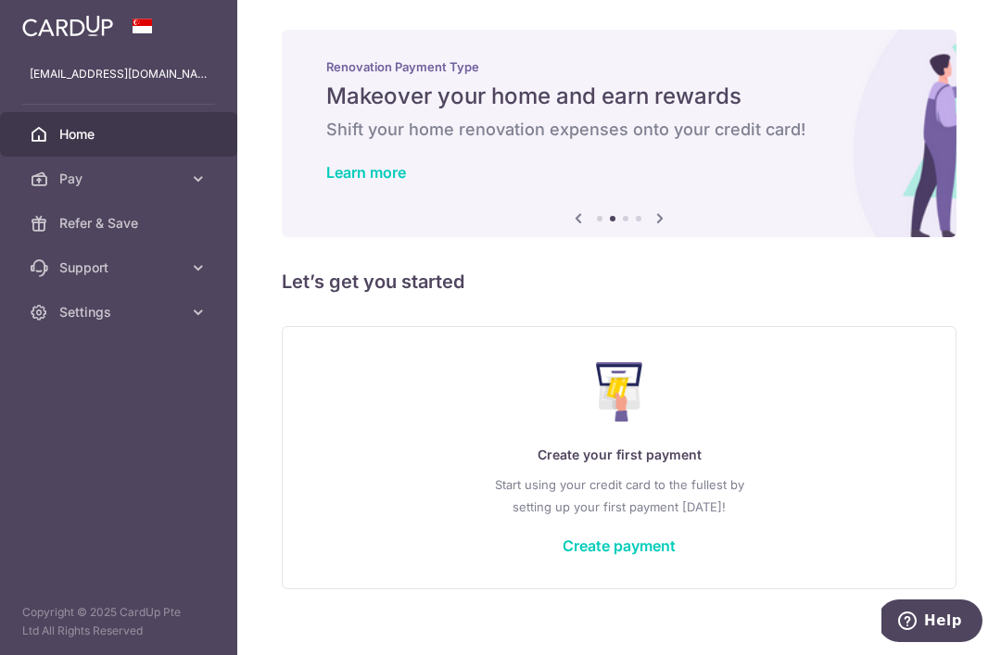
click at [488, 518] on p "Start using your credit card to the fullest by setting up your first payment to…" at bounding box center [619, 496] width 599 height 44
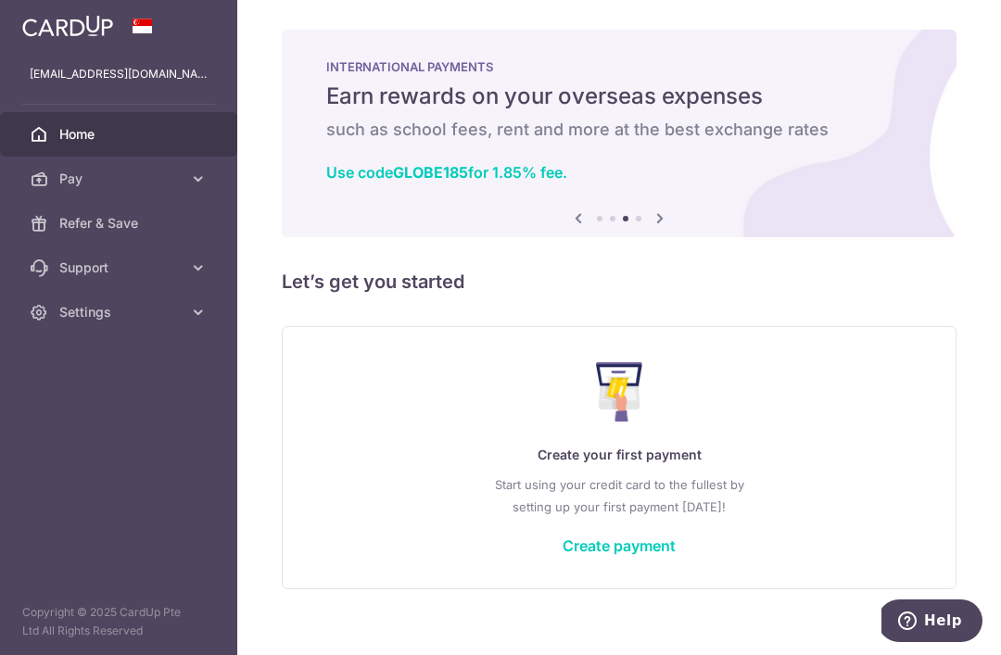
click at [526, 518] on p "Start using your credit card to the fullest by setting up your first payment to…" at bounding box center [619, 496] width 599 height 44
click at [527, 518] on p "Start using your credit card to the fullest by setting up your first payment to…" at bounding box center [619, 496] width 599 height 44
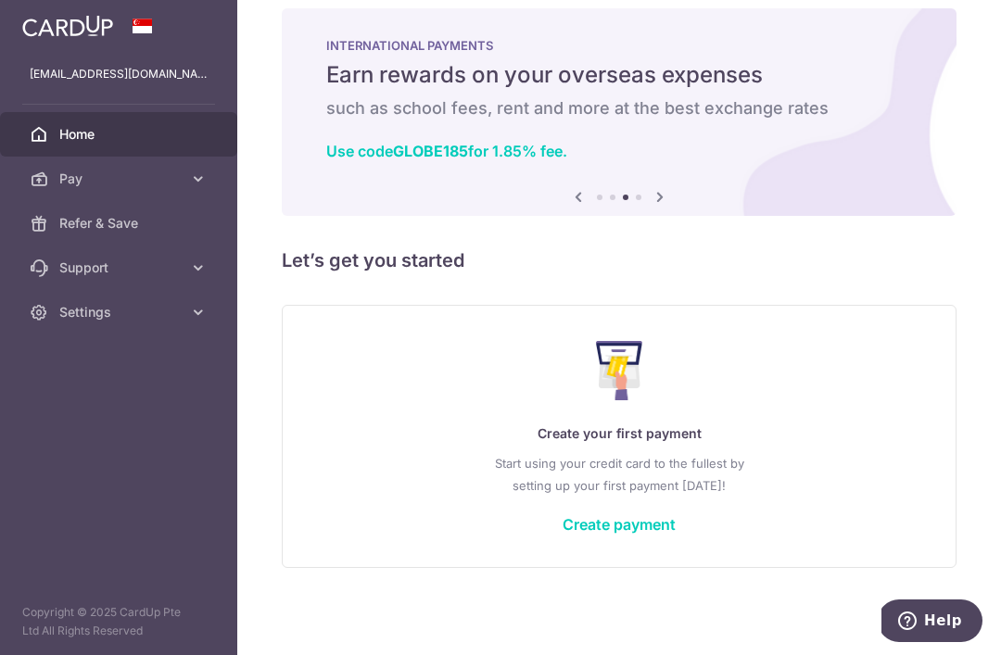
scroll to position [37, 0]
click at [544, 445] on p "Create your first payment" at bounding box center [619, 434] width 599 height 22
click at [596, 400] on img at bounding box center [619, 370] width 47 height 59
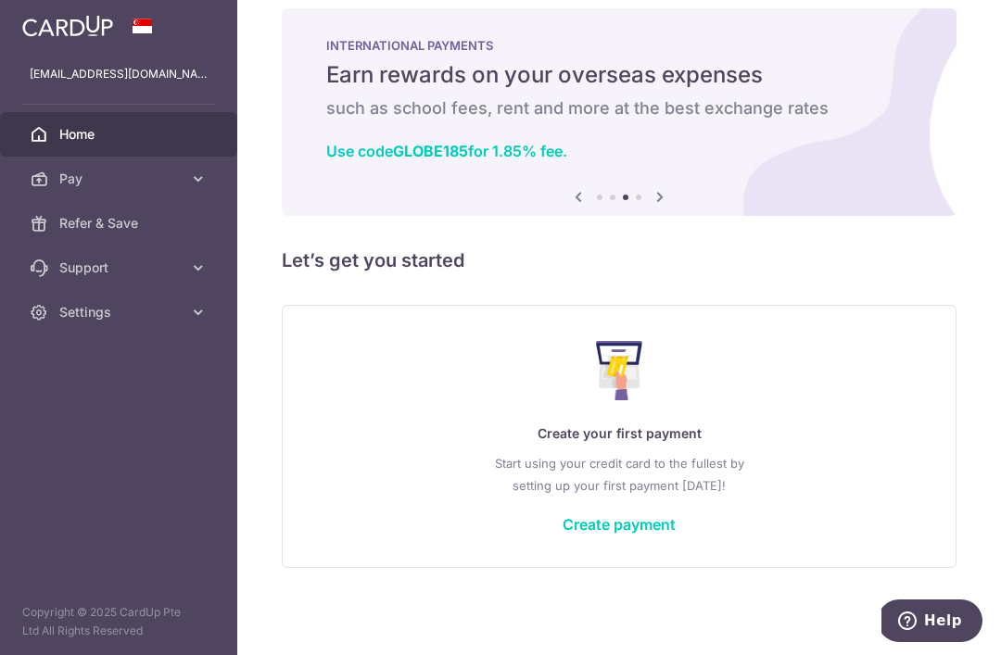
click at [0, 0] on icon "button" at bounding box center [0, 0] width 0 height 0
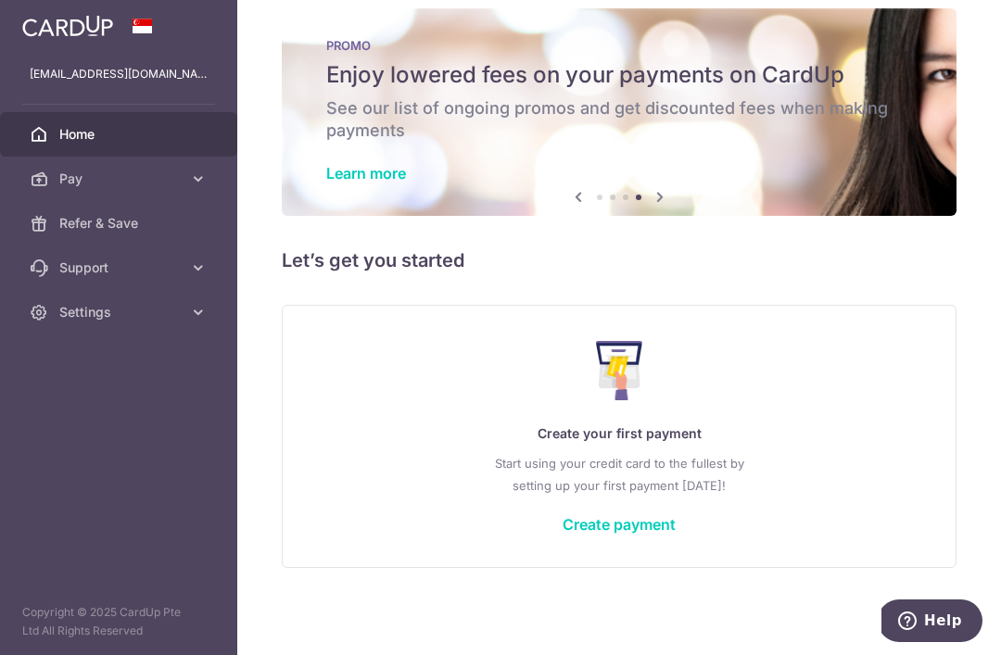
click at [196, 177] on icon at bounding box center [198, 179] width 19 height 19
click at [119, 233] on link "Payments" at bounding box center [118, 223] width 237 height 44
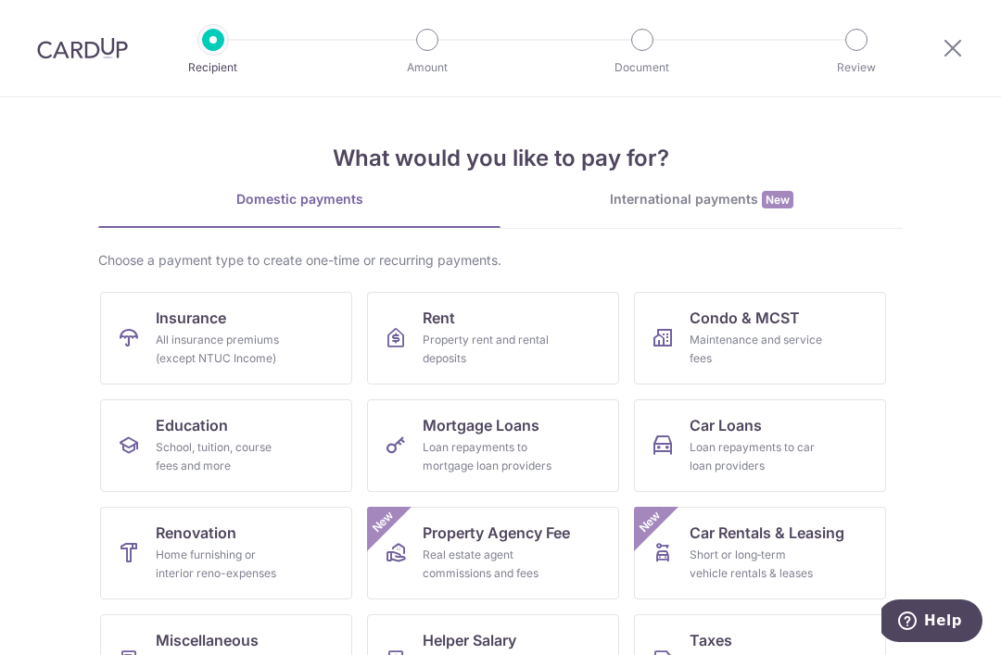
click at [953, 54] on icon at bounding box center [953, 47] width 22 height 23
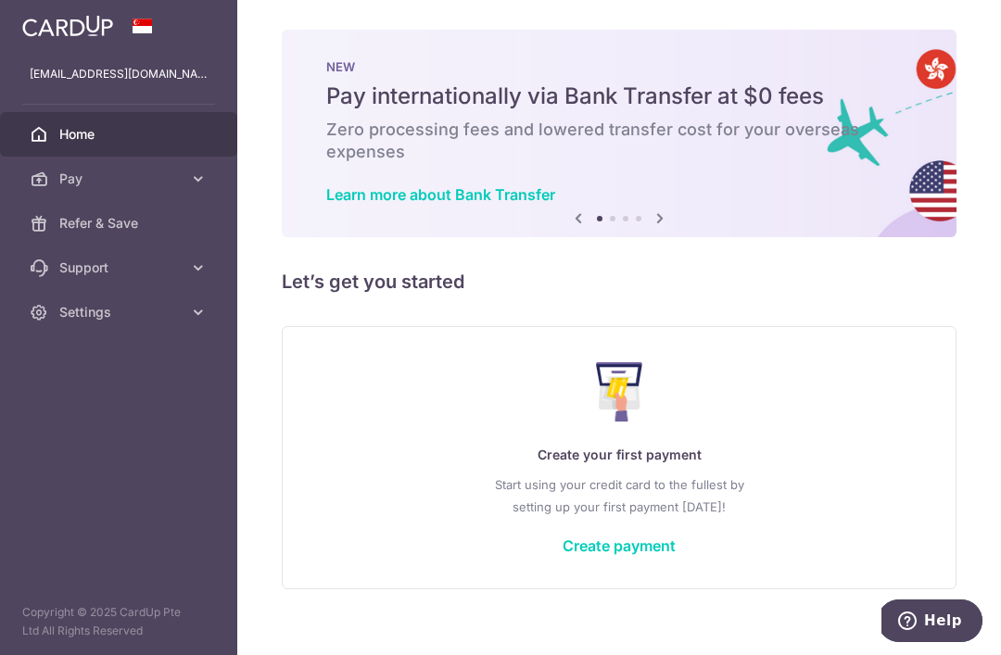
click at [0, 0] on button "button" at bounding box center [0, 0] width 0 height 0
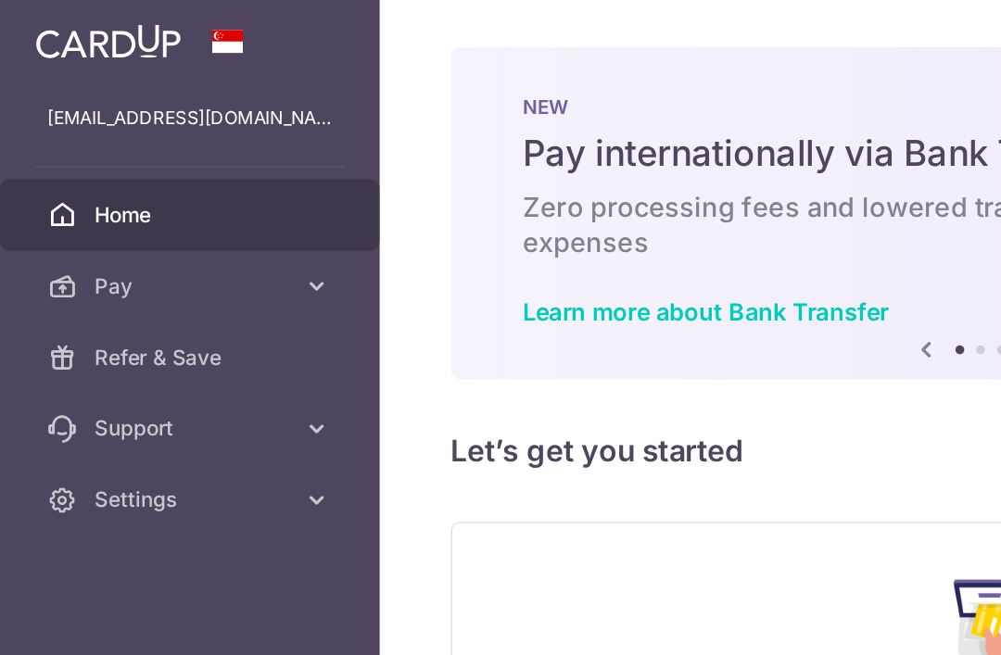
click at [95, 138] on span "Home" at bounding box center [120, 134] width 122 height 19
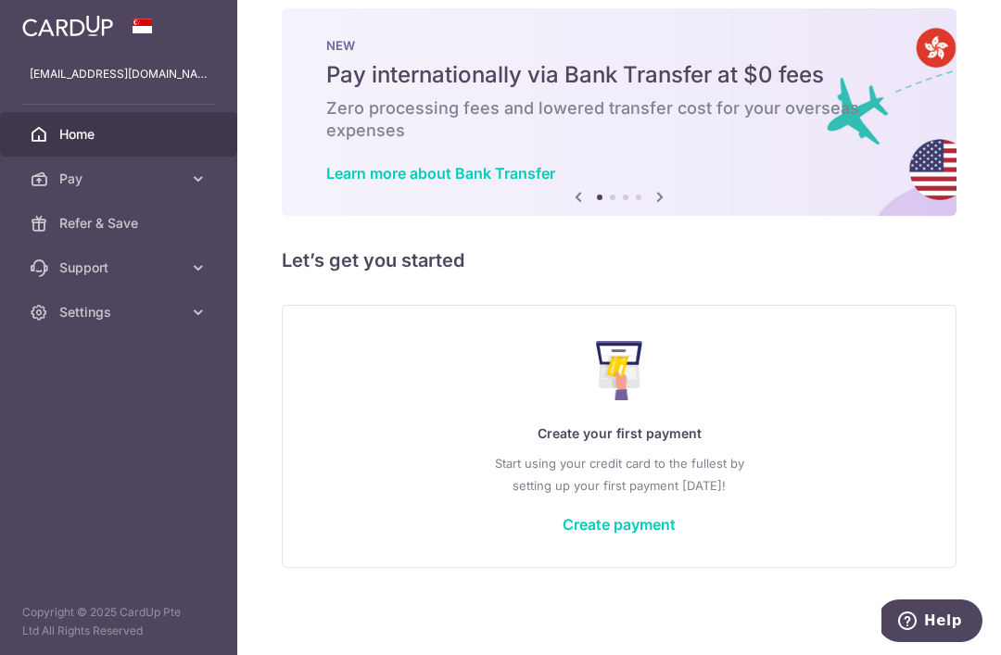
scroll to position [37, 0]
click at [563, 534] on link "Create payment" at bounding box center [619, 524] width 113 height 19
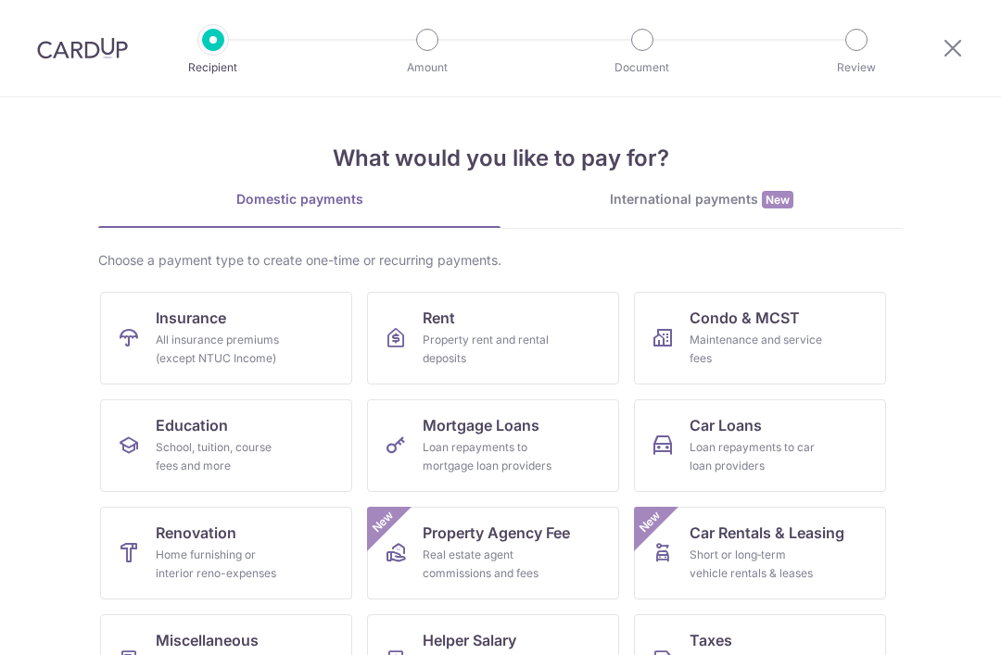
click at [537, 576] on div "Real estate agent commissions and fees" at bounding box center [489, 564] width 133 height 37
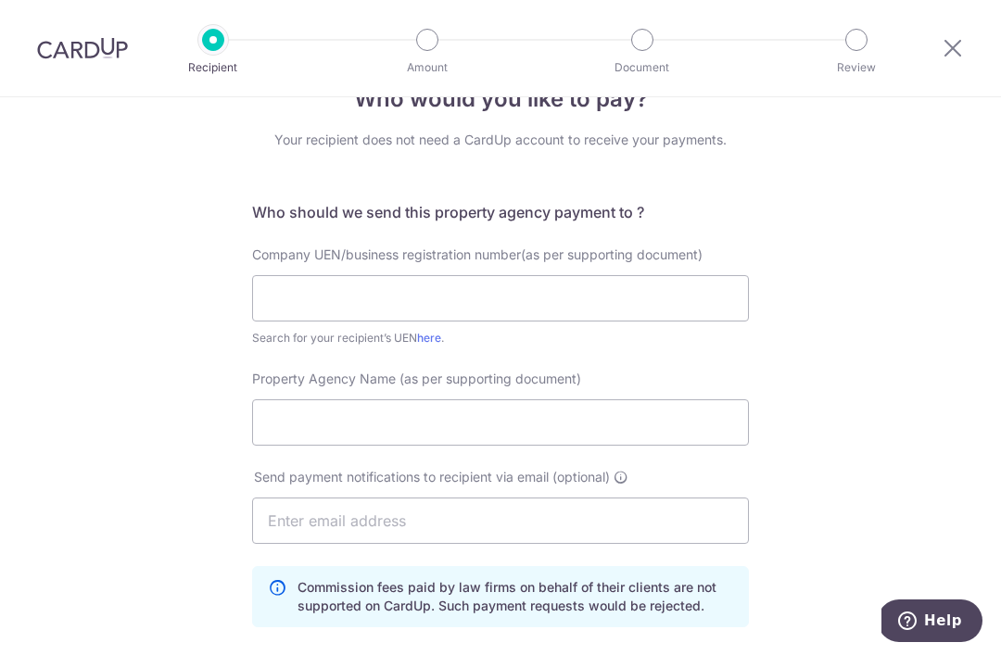
scroll to position [57, 0]
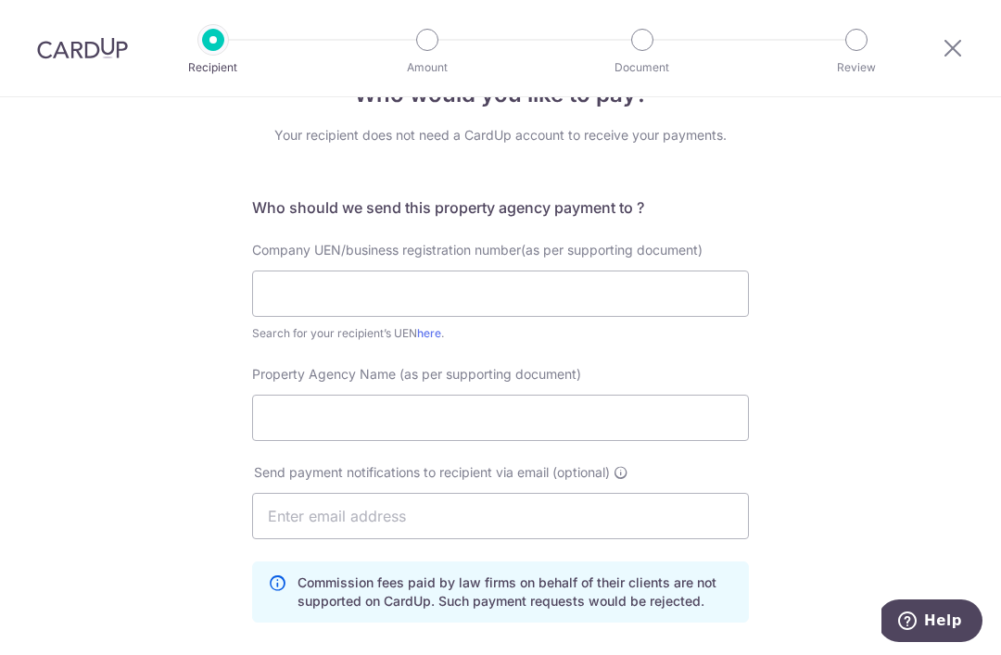
click at [961, 57] on icon at bounding box center [953, 47] width 22 height 23
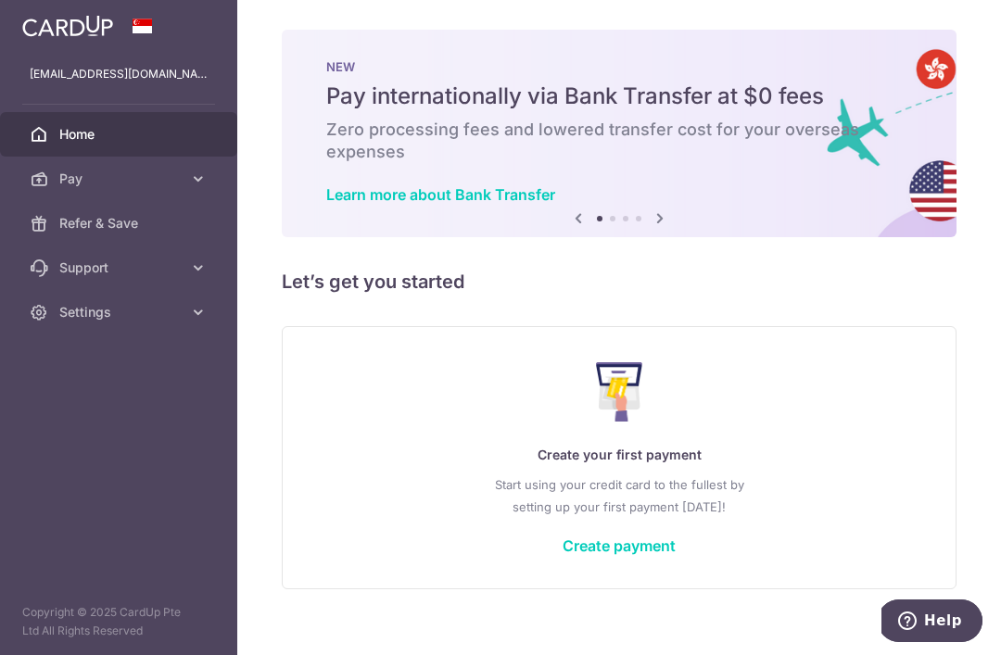
click at [563, 555] on link "Create payment" at bounding box center [619, 546] width 113 height 19
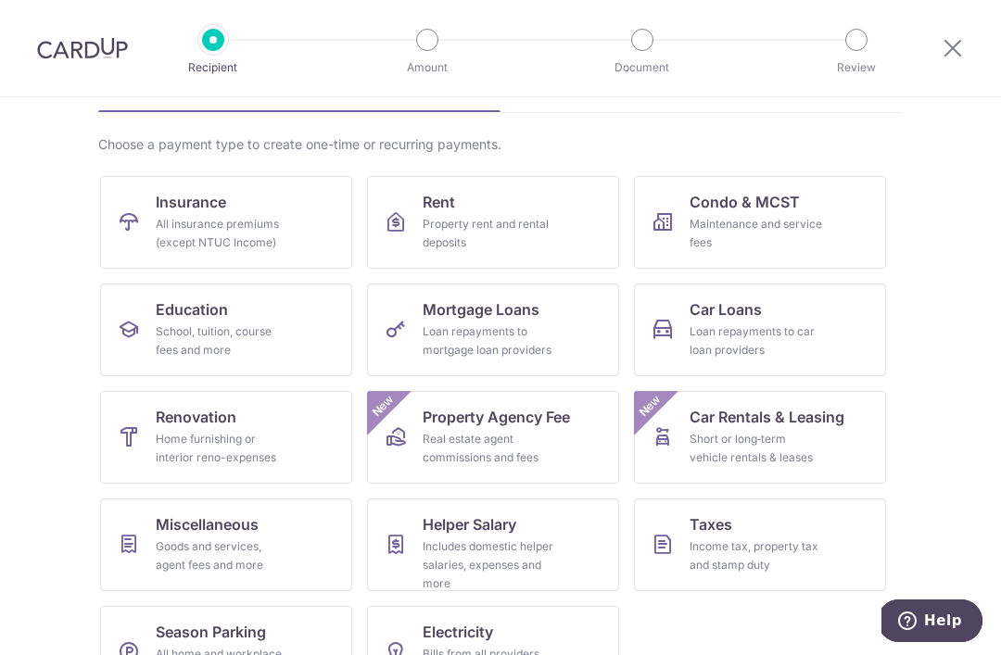
scroll to position [115, 0]
click at [752, 535] on link "Taxes Income tax, property tax and stamp duty" at bounding box center [760, 546] width 252 height 93
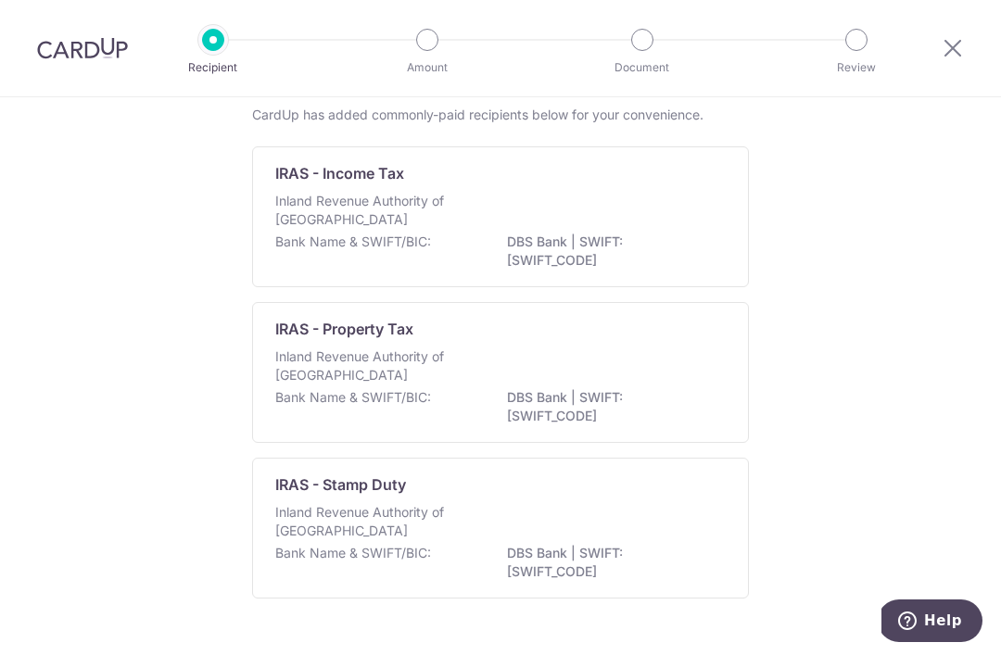
scroll to position [106, 0]
click at [619, 234] on div "Inland Revenue Authority of Singapore" at bounding box center [500, 213] width 450 height 41
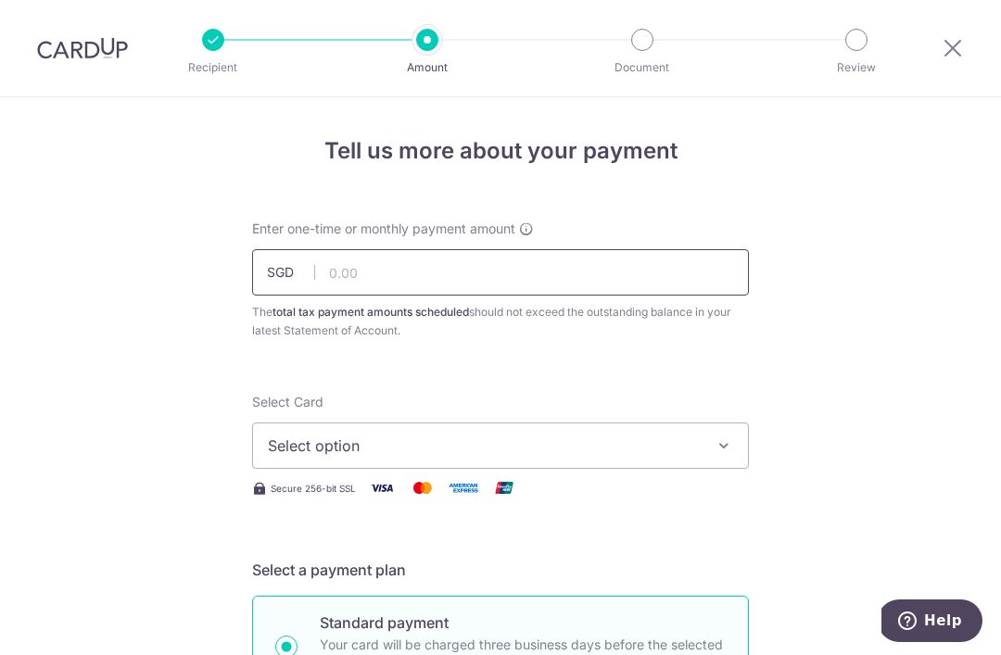
click at [518, 281] on input "text" at bounding box center [500, 272] width 497 height 46
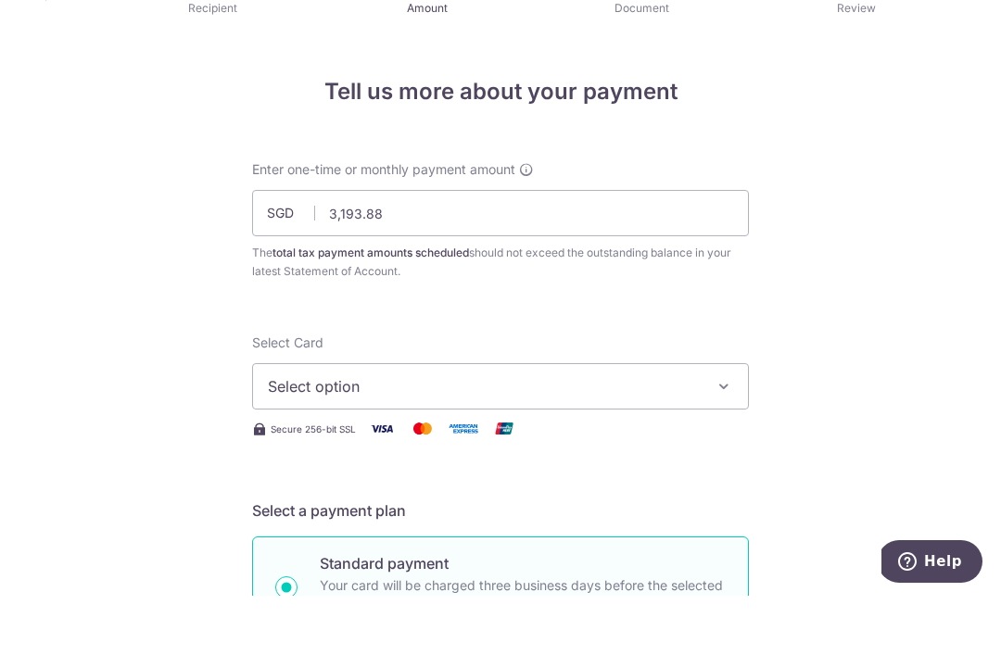
scroll to position [59, 0]
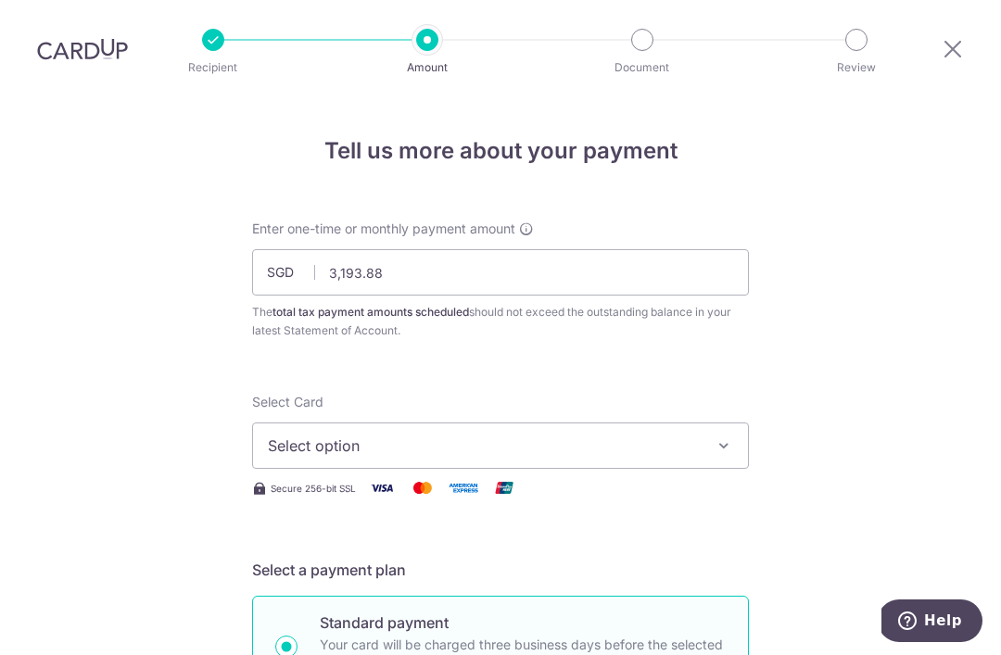
click at [622, 435] on span "Select option" at bounding box center [484, 446] width 432 height 22
type input "3,193.88"
click at [379, 481] on link "Add credit card" at bounding box center [500, 497] width 495 height 33
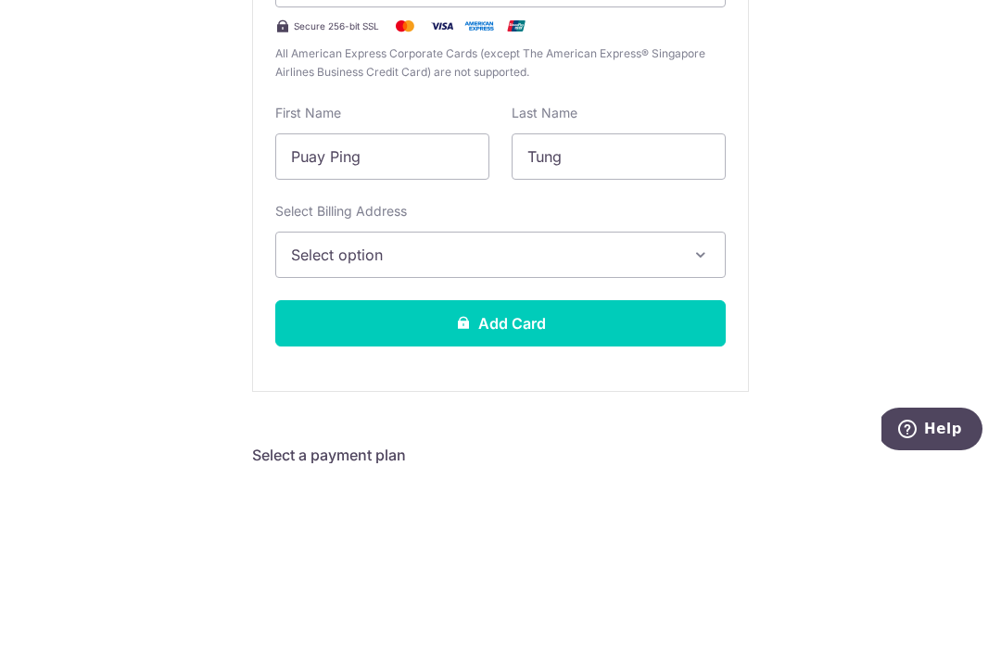
scroll to position [437, 0]
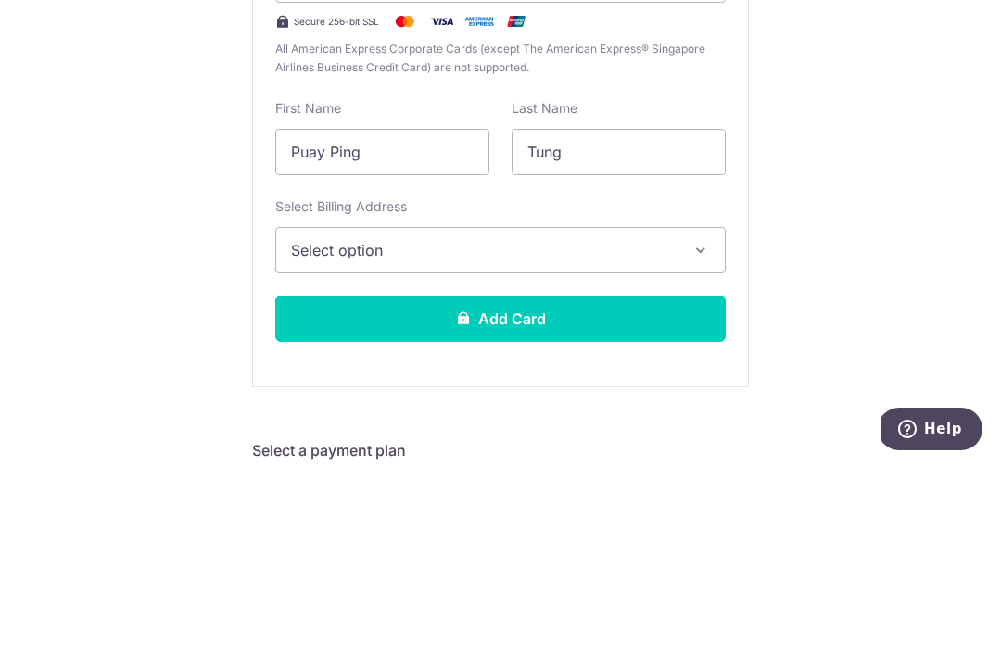
click at [665, 431] on span "Select option" at bounding box center [484, 442] width 386 height 22
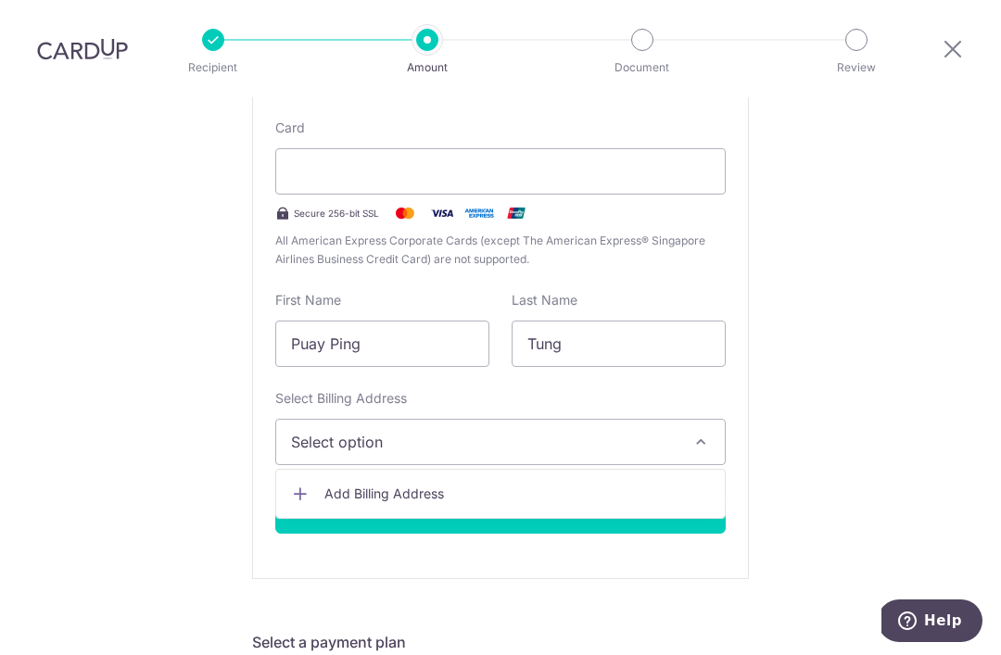
click at [306, 485] on icon at bounding box center [300, 494] width 19 height 19
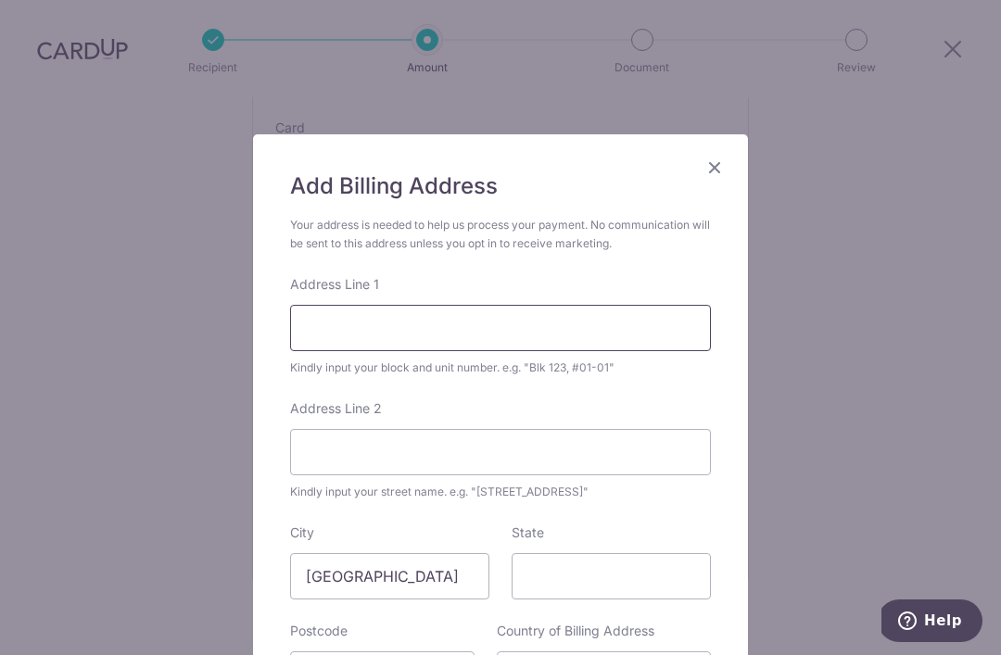
click at [507, 336] on input "Address Line 1" at bounding box center [500, 328] width 421 height 46
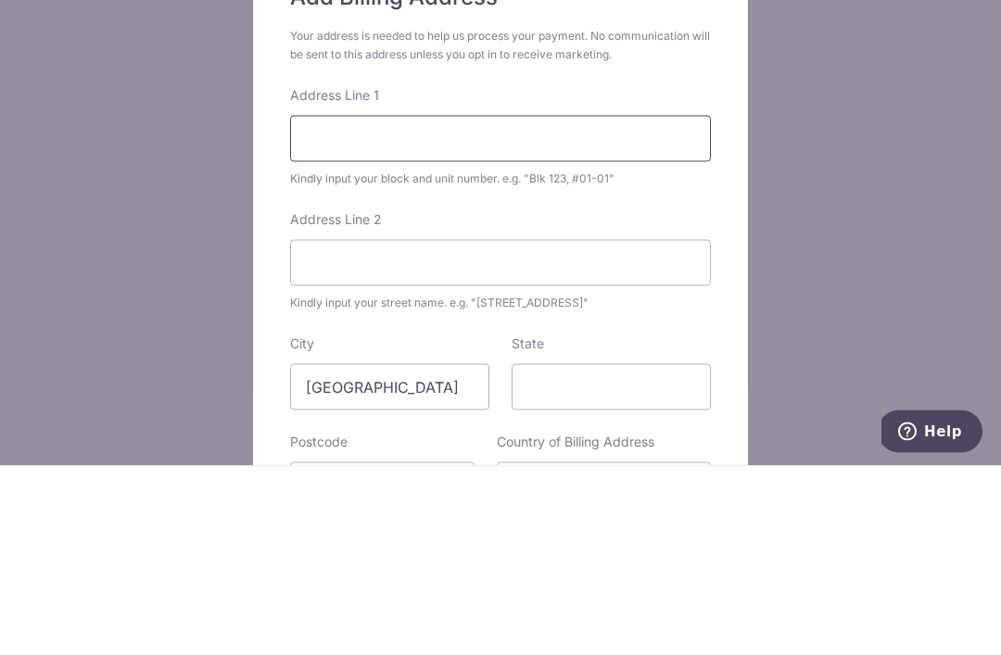
type input "7 Luxus Hill Avenue"
type input "804818"
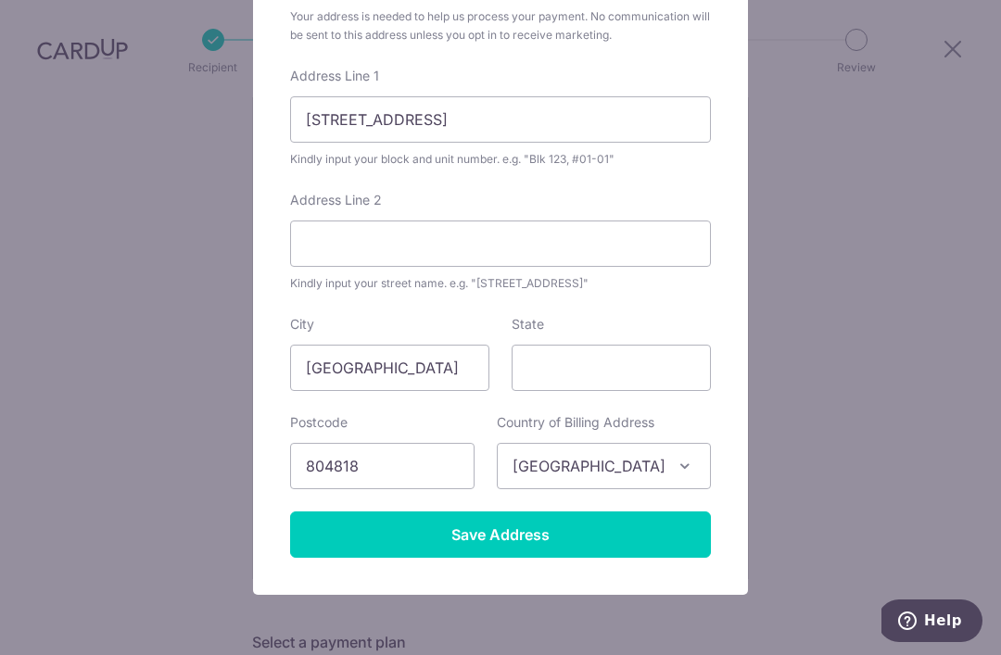
scroll to position [208, 0]
click at [622, 543] on input "Save Address" at bounding box center [500, 536] width 421 height 46
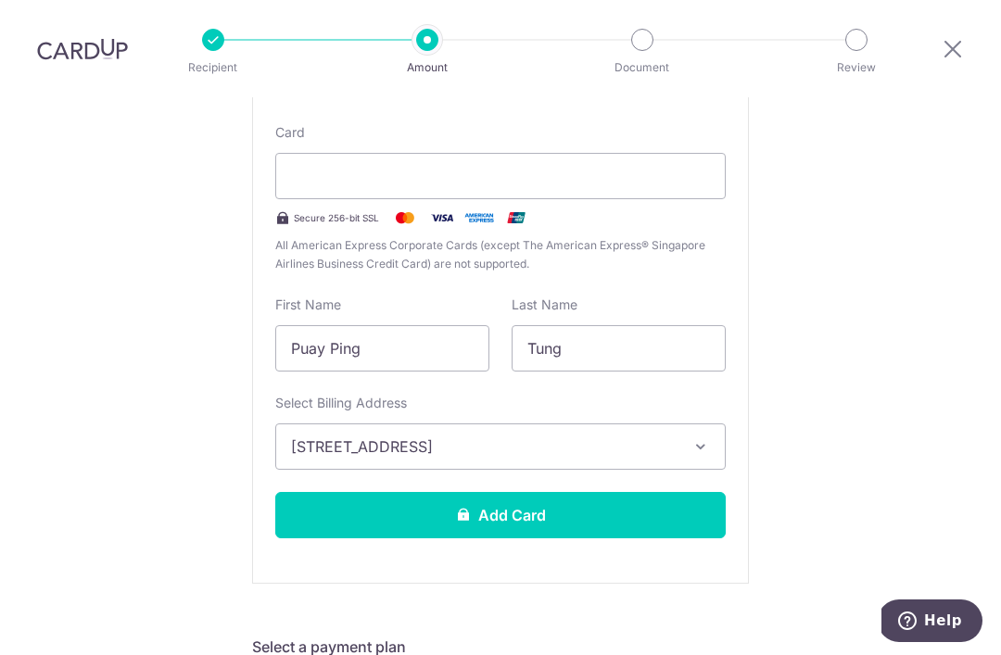
scroll to position [433, 0]
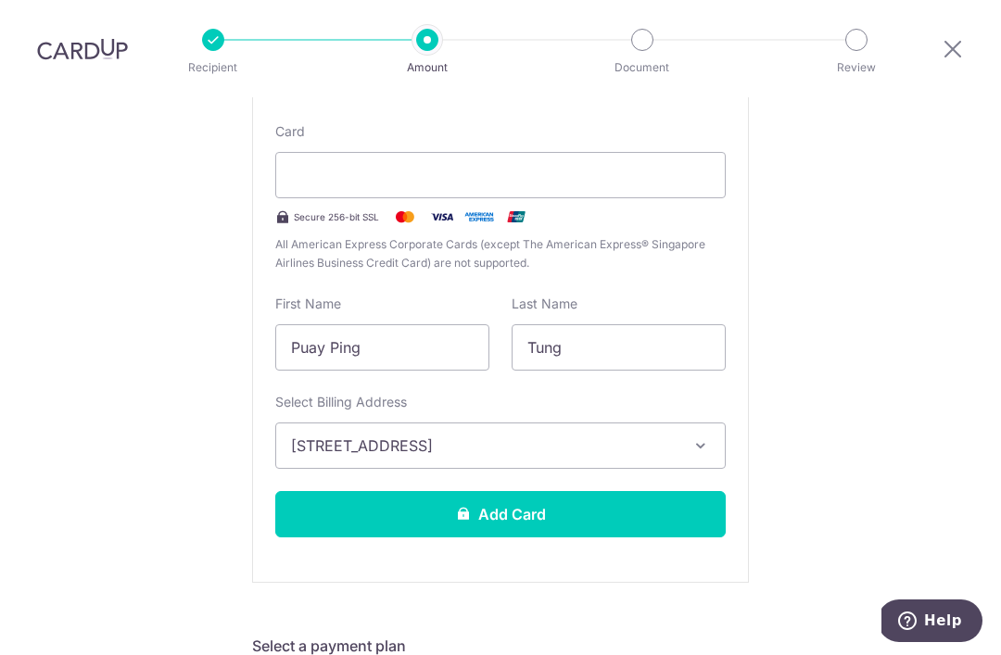
click at [601, 491] on button "Add Card" at bounding box center [500, 514] width 450 height 46
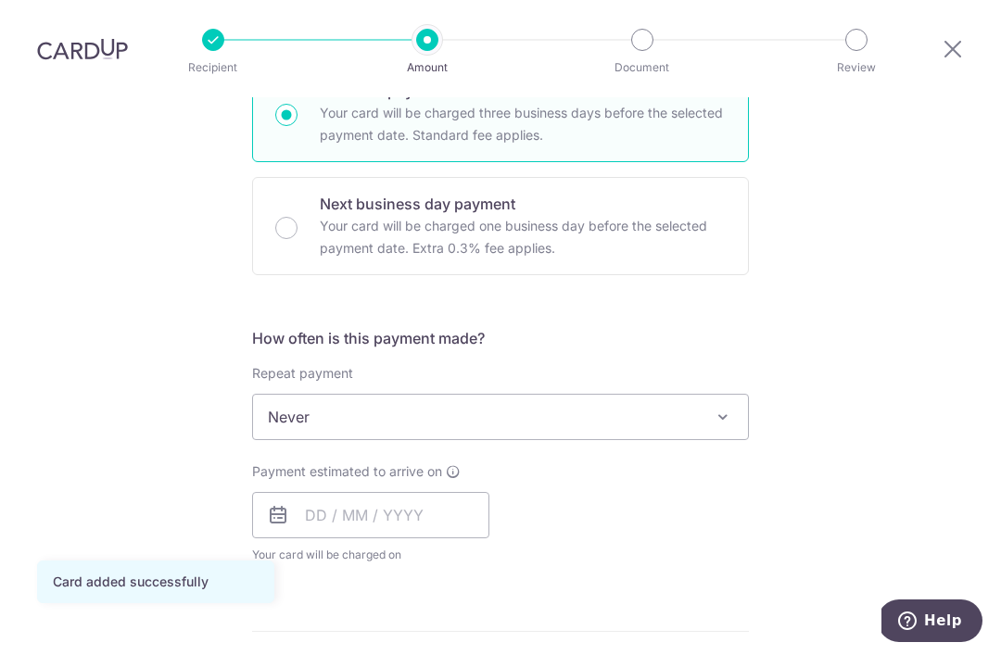
scroll to position [545, 0]
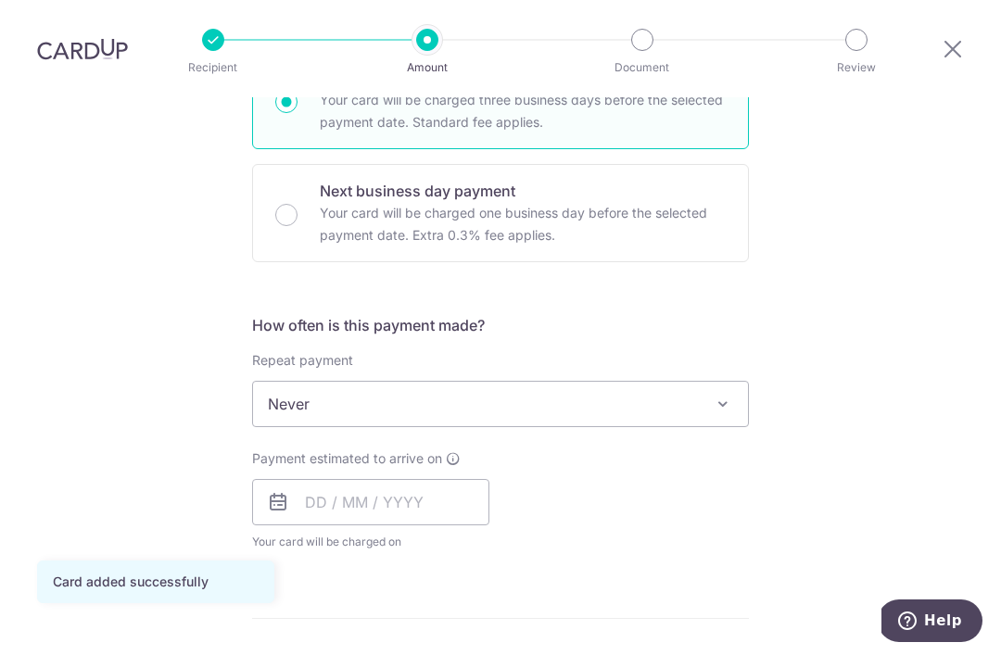
click at [703, 382] on span "Never" at bounding box center [500, 404] width 495 height 44
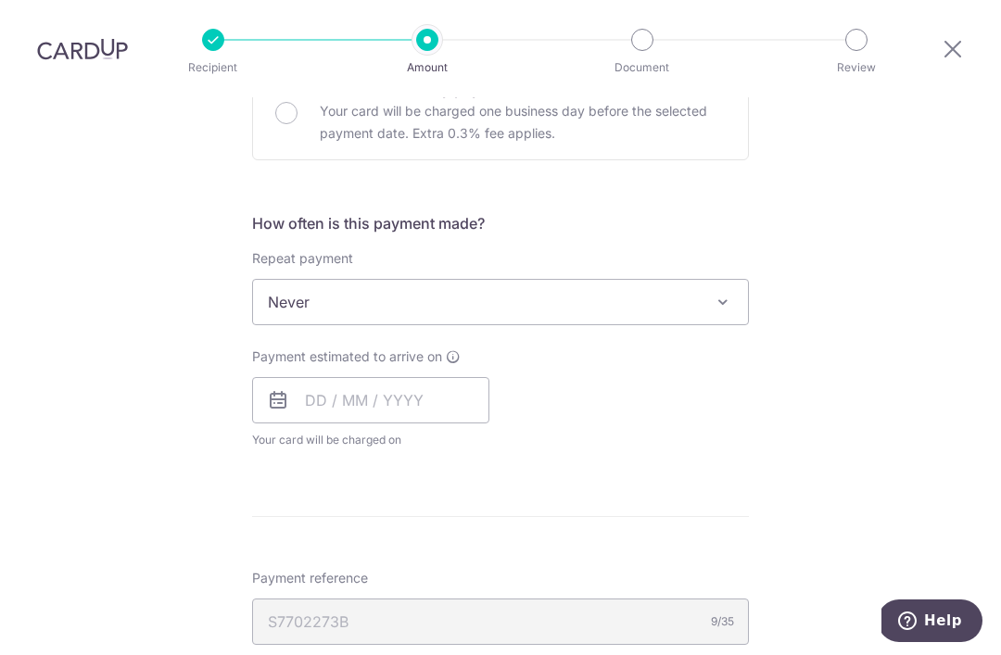
scroll to position [646, 0]
click at [424, 378] on input "text" at bounding box center [370, 401] width 237 height 46
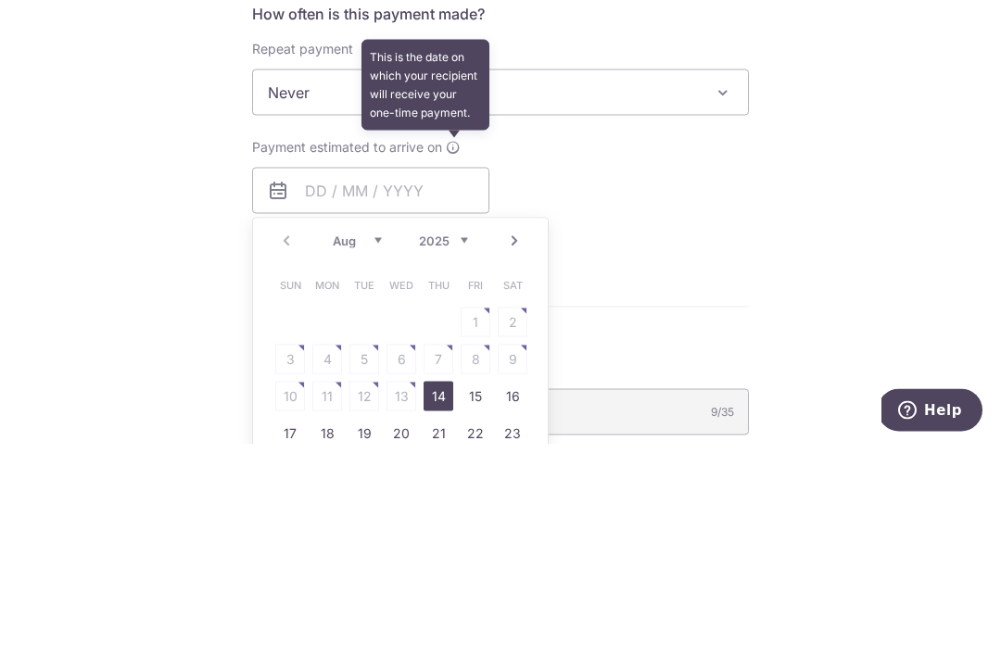
click at [456, 350] on icon at bounding box center [453, 357] width 15 height 15
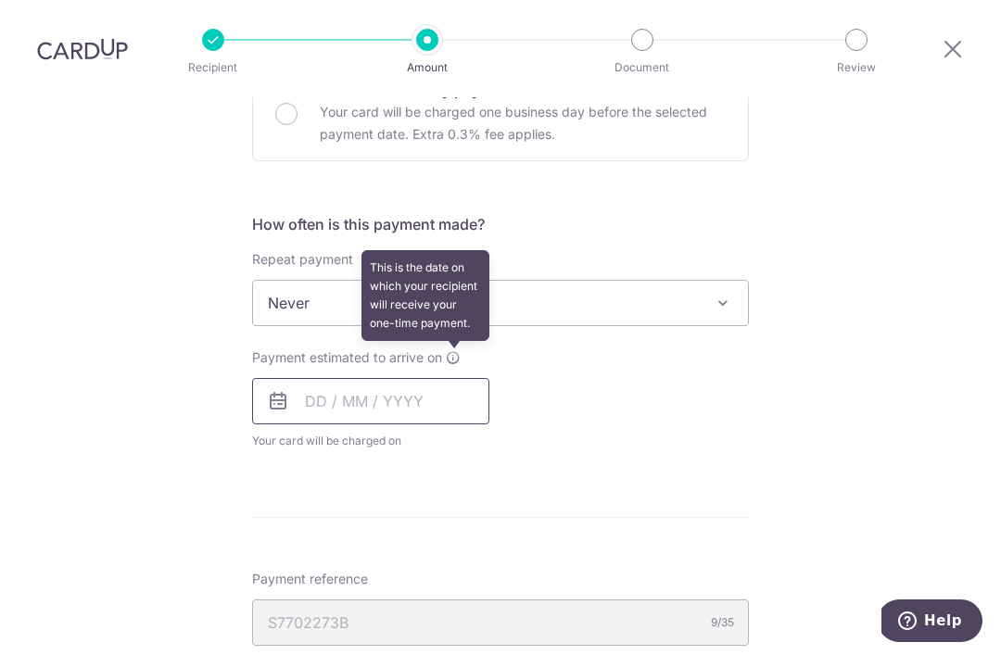
click at [424, 378] on input "text" at bounding box center [370, 401] width 237 height 46
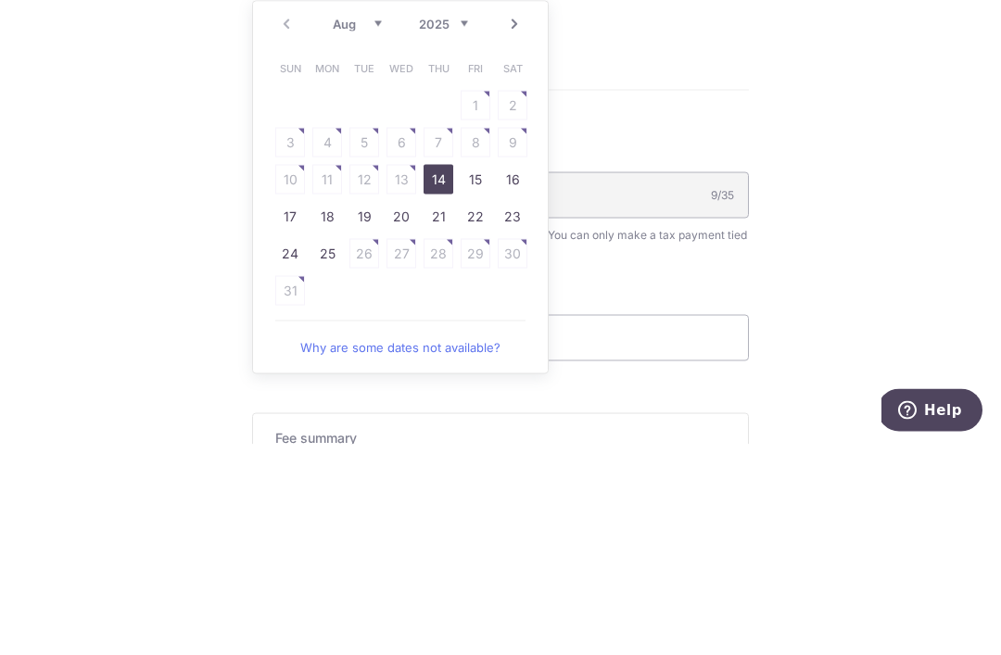
scroll to position [861, 0]
click at [367, 414] on link "19" at bounding box center [364, 429] width 30 height 30
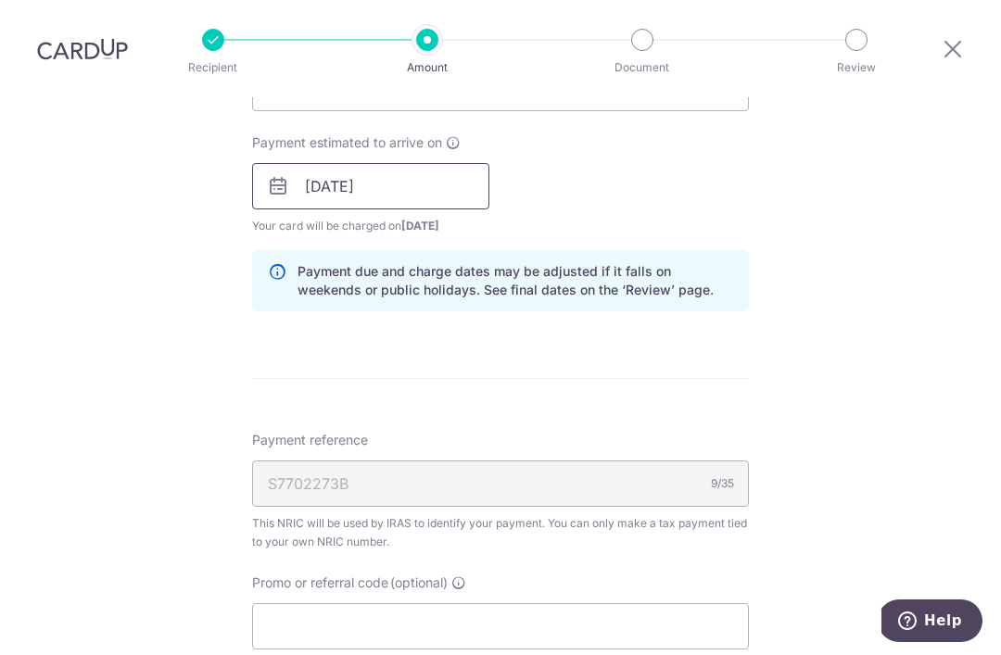
click at [457, 163] on input "19/08/2025" at bounding box center [370, 186] width 237 height 46
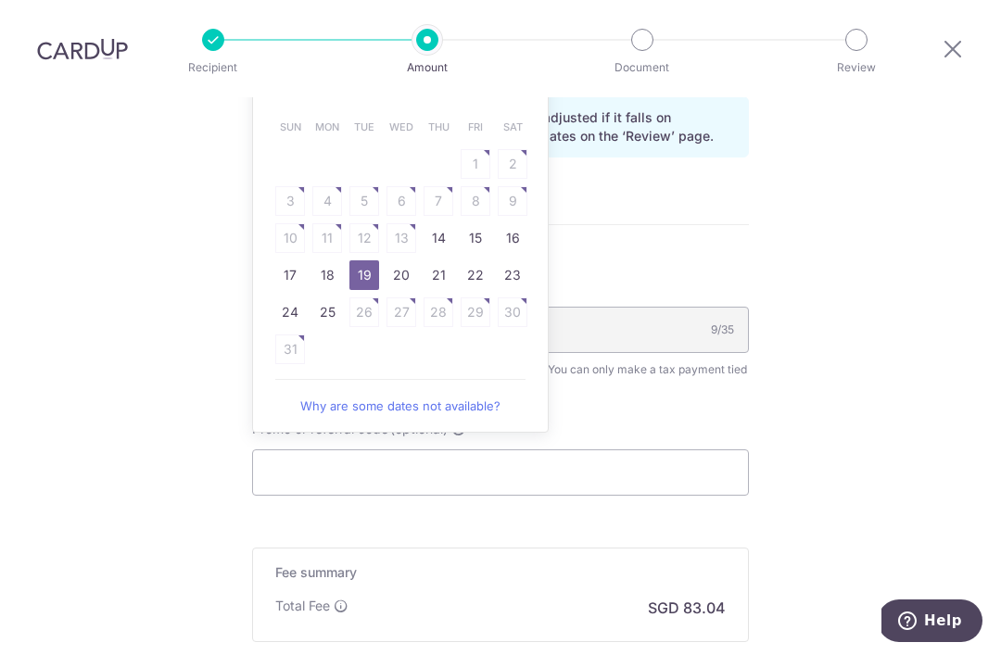
scroll to position [1036, 0]
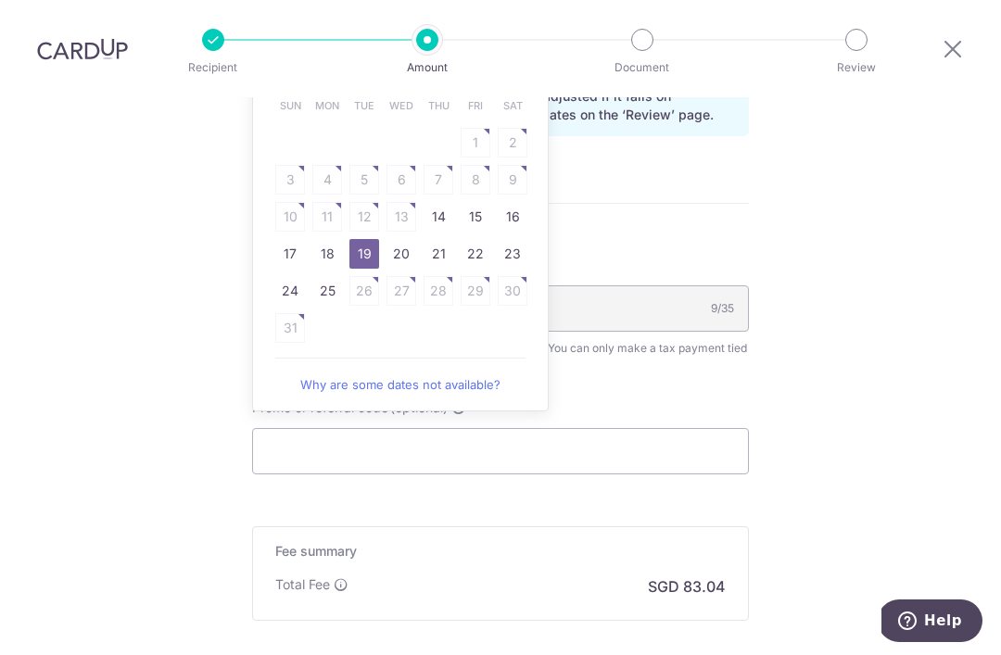
click at [398, 239] on link "20" at bounding box center [401, 254] width 30 height 30
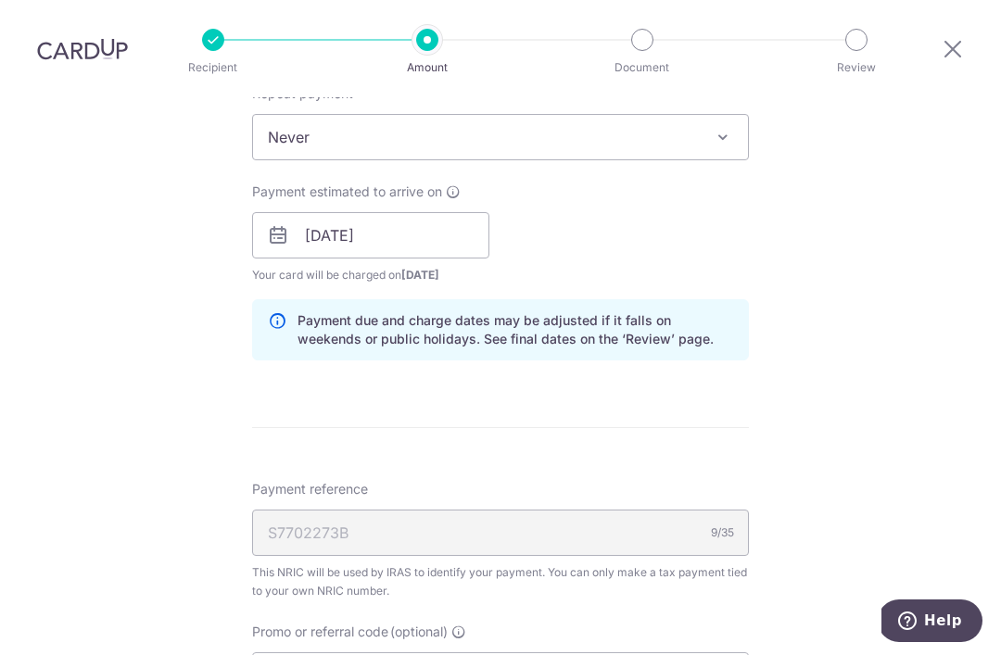
scroll to position [815, 0]
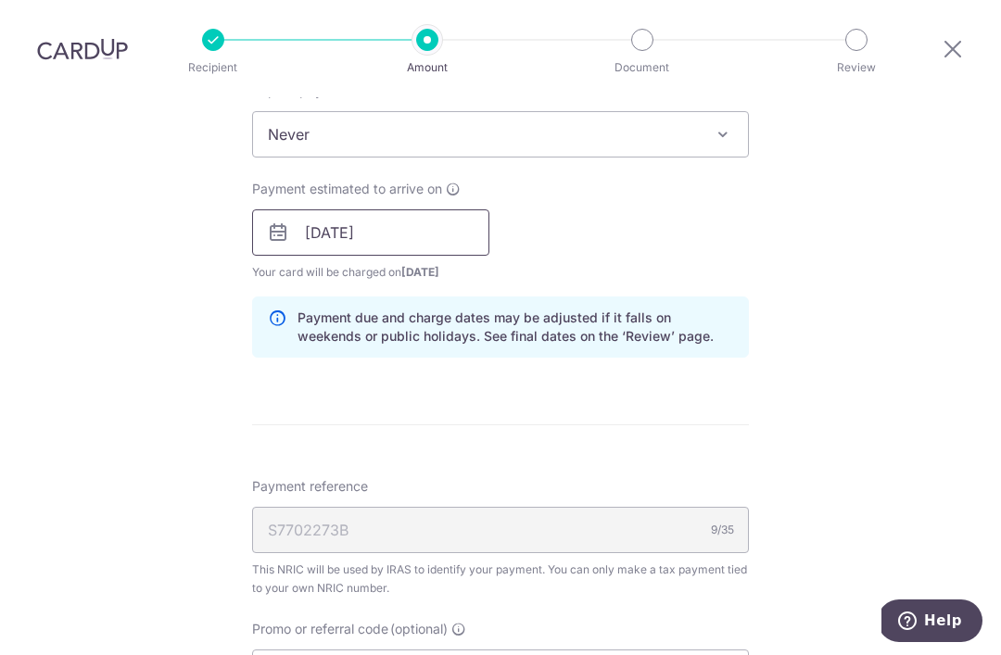
click at [430, 209] on input "20/08/2025" at bounding box center [370, 232] width 237 height 46
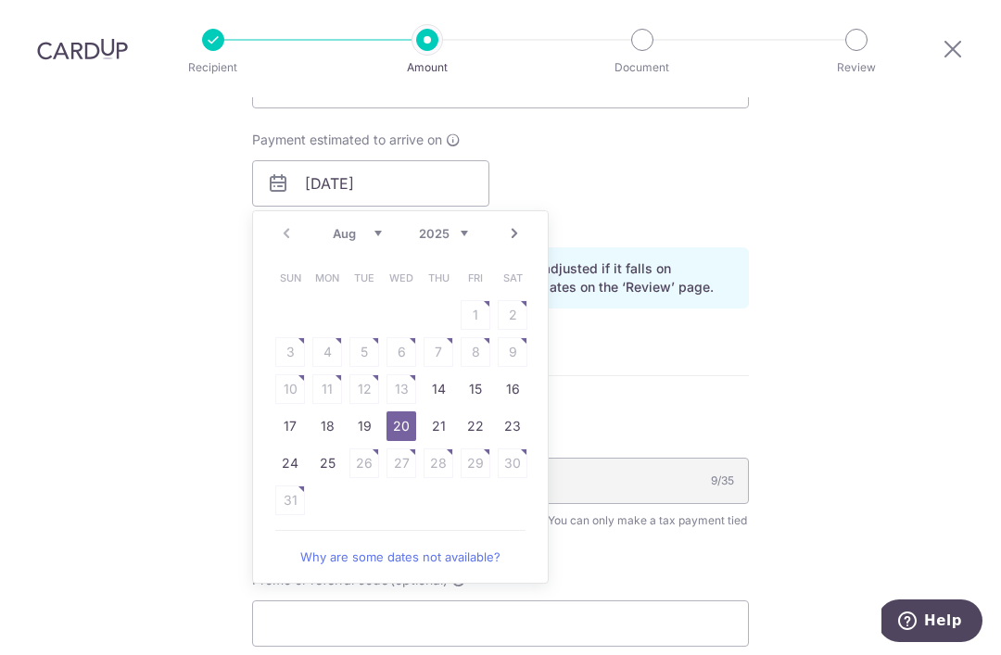
scroll to position [863, 0]
click at [362, 412] on link "19" at bounding box center [364, 427] width 30 height 30
type input "19/08/2025"
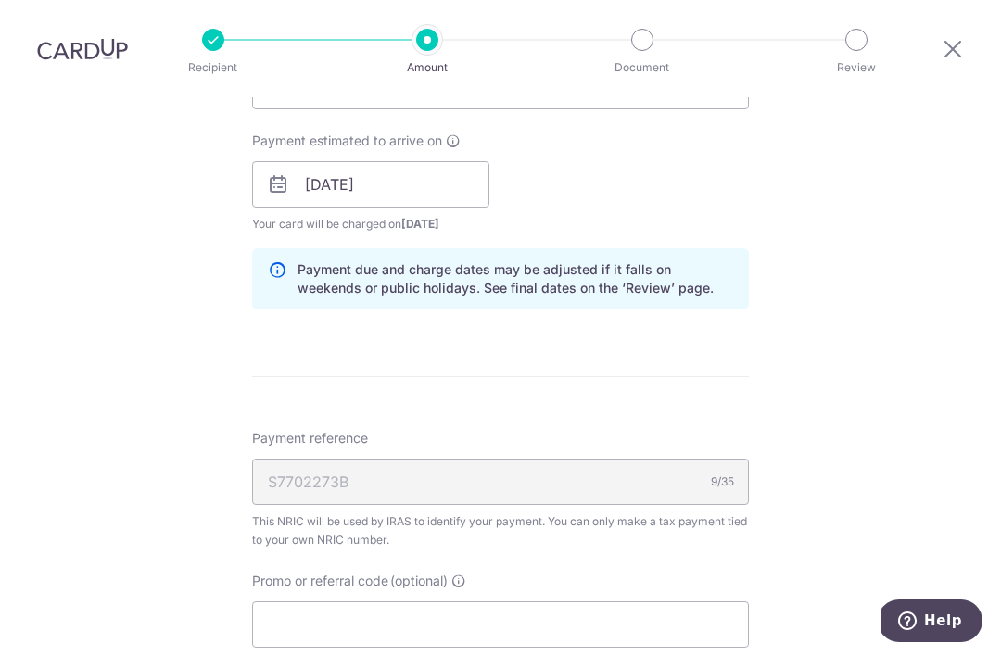
click at [366, 429] on span "Payment reference" at bounding box center [310, 438] width 116 height 19
click at [366, 459] on input "S7702273B" at bounding box center [500, 482] width 497 height 46
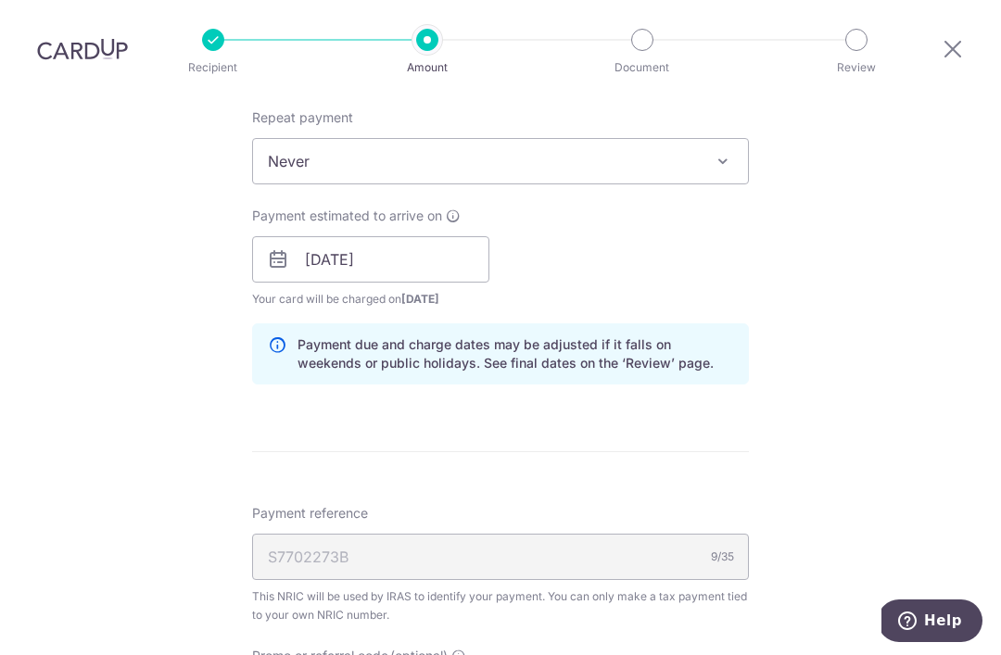
scroll to position [789, 0]
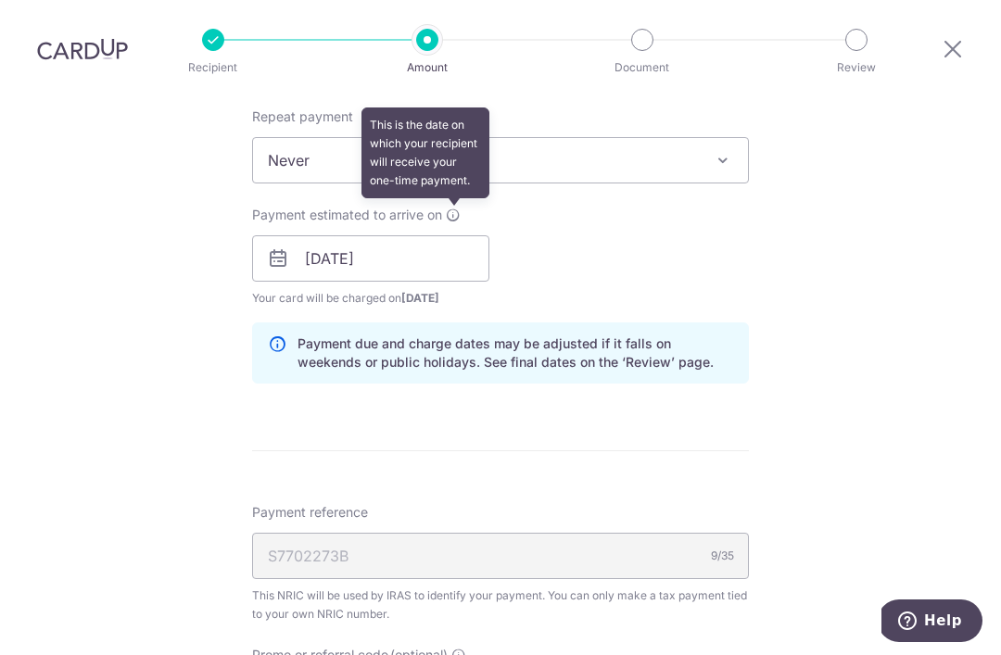
click at [457, 208] on icon at bounding box center [453, 215] width 15 height 15
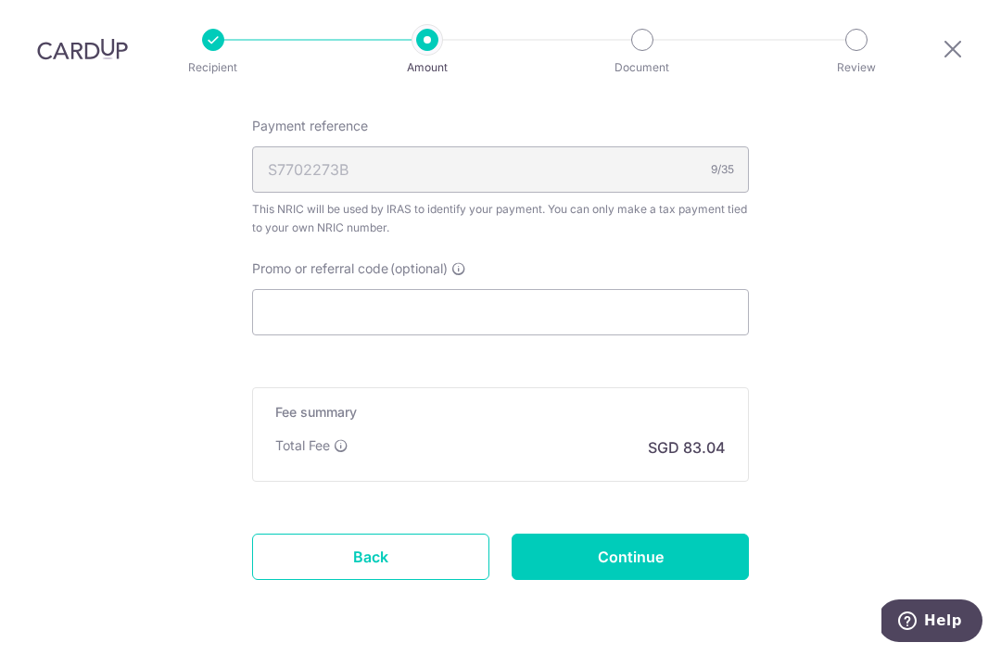
scroll to position [1171, 0]
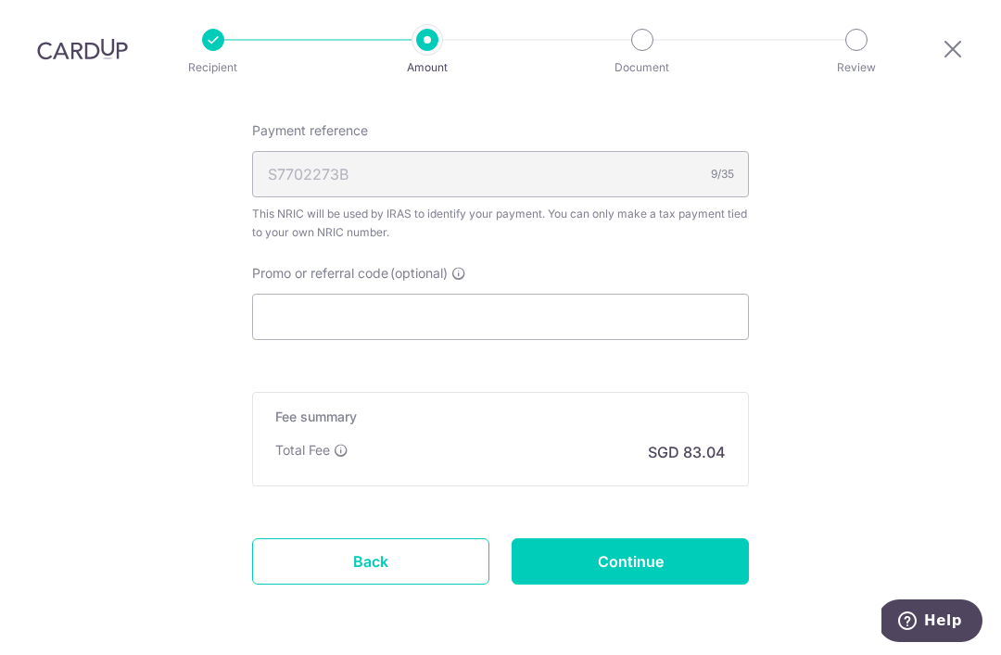
click at [703, 538] on input "Continue" at bounding box center [630, 561] width 237 height 46
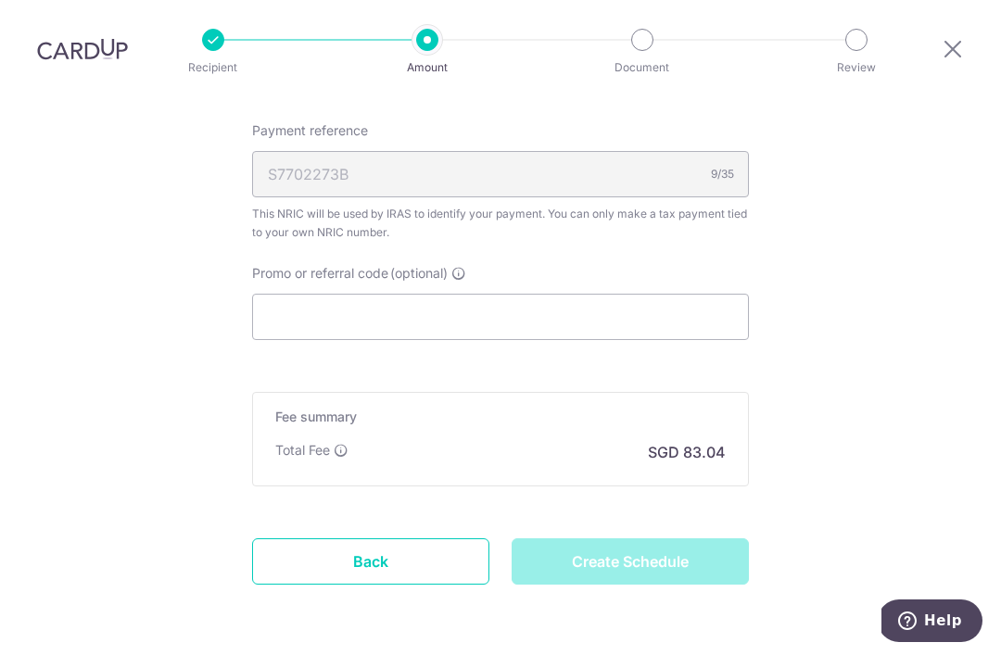
type input "Create Schedule"
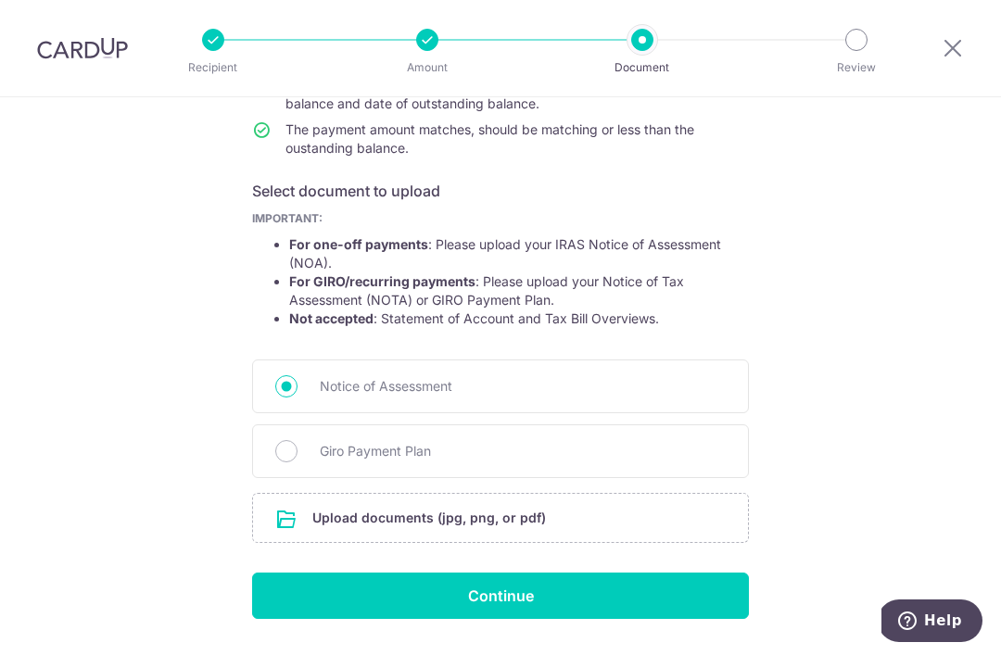
scroll to position [239, 0]
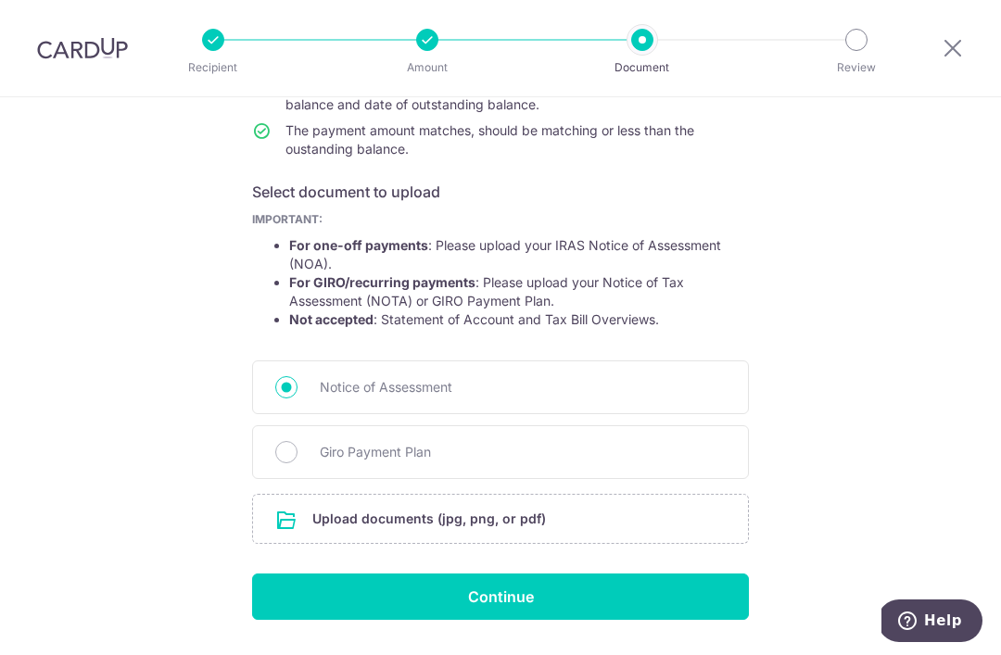
click at [519, 529] on input "file" at bounding box center [500, 519] width 495 height 48
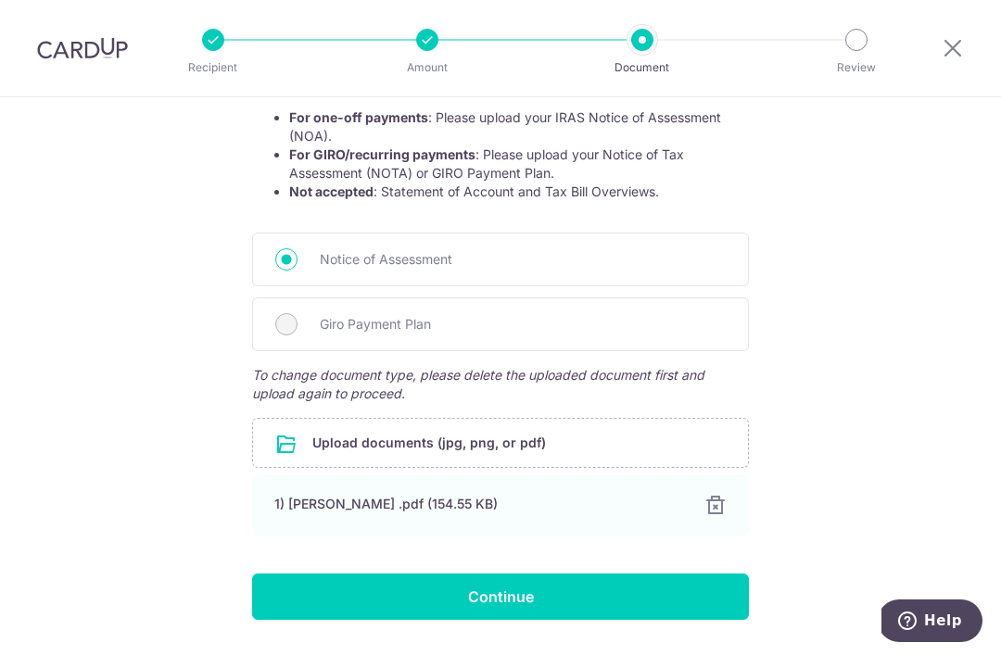
scroll to position [367, 0]
click at [601, 608] on input "Continue" at bounding box center [500, 597] width 497 height 46
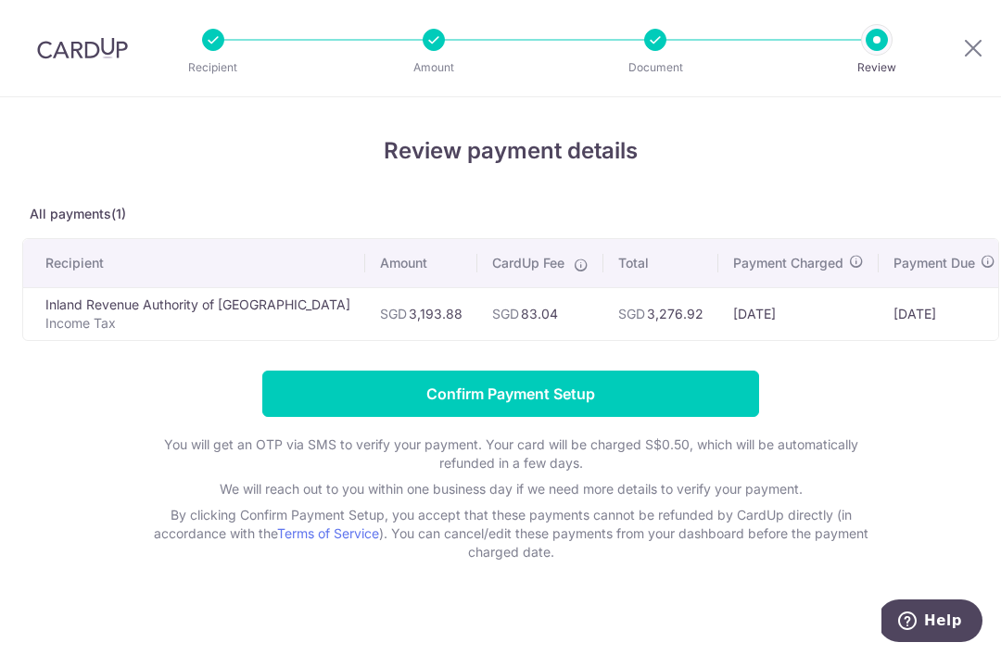
click at [623, 406] on input "Confirm Payment Setup" at bounding box center [510, 394] width 497 height 46
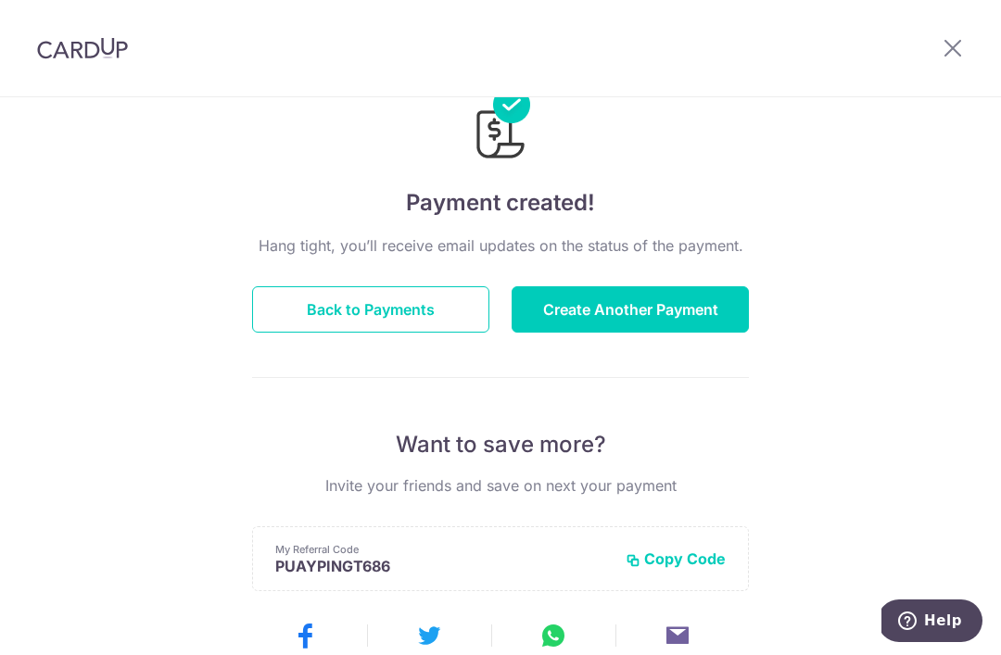
scroll to position [62, 0]
click at [709, 324] on button "Create Another Payment" at bounding box center [630, 310] width 237 height 46
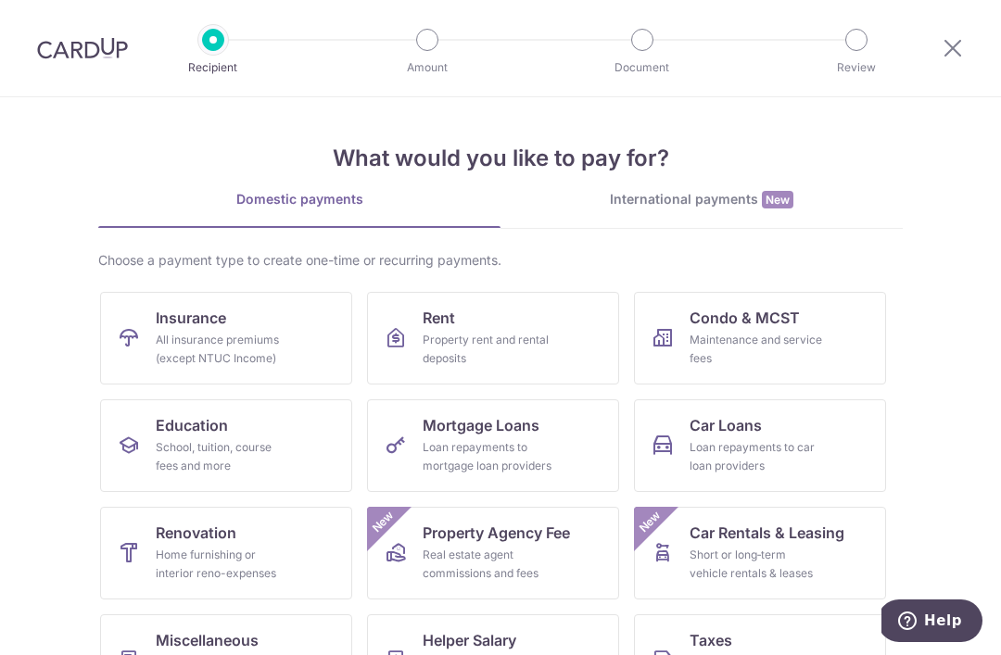
click at [808, 336] on div "Maintenance and service fees" at bounding box center [756, 349] width 133 height 37
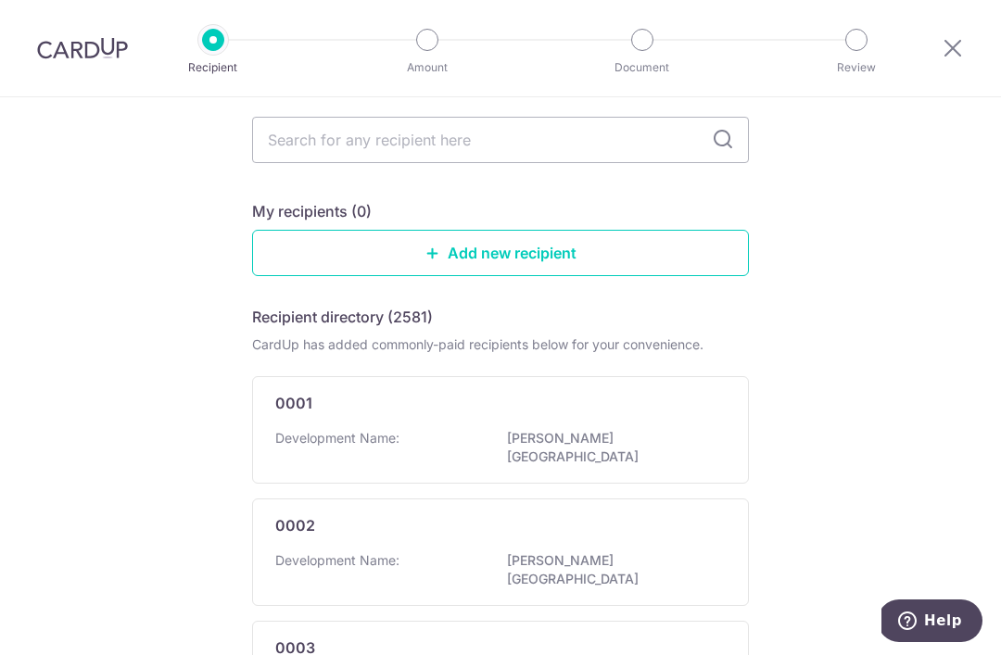
scroll to position [98, 0]
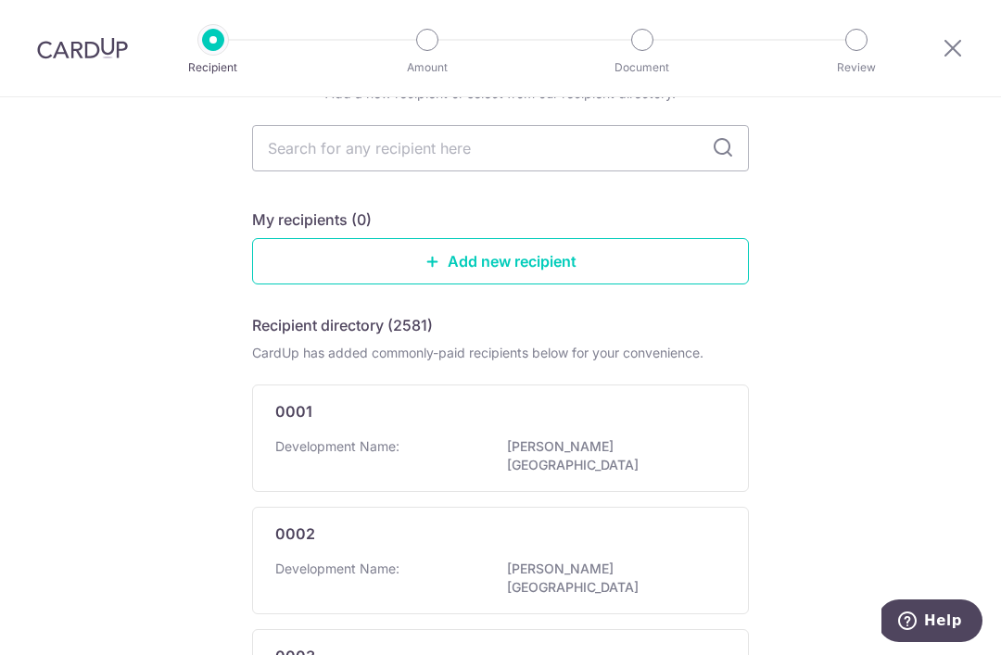
click at [542, 270] on link "Add new recipient" at bounding box center [500, 261] width 497 height 46
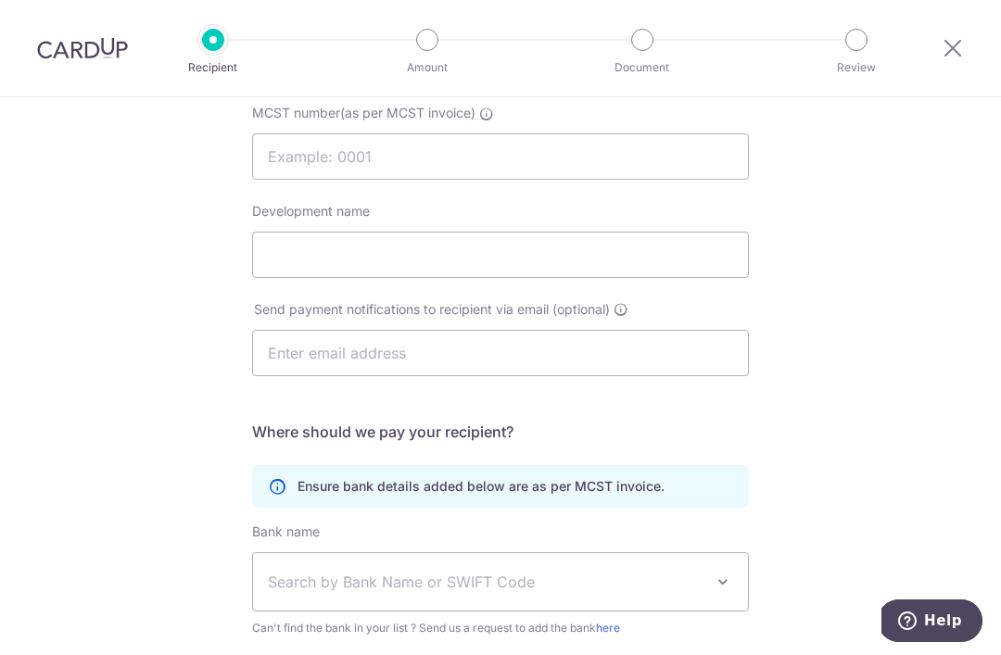
scroll to position [196, 0]
click at [946, 57] on icon at bounding box center [953, 47] width 22 height 23
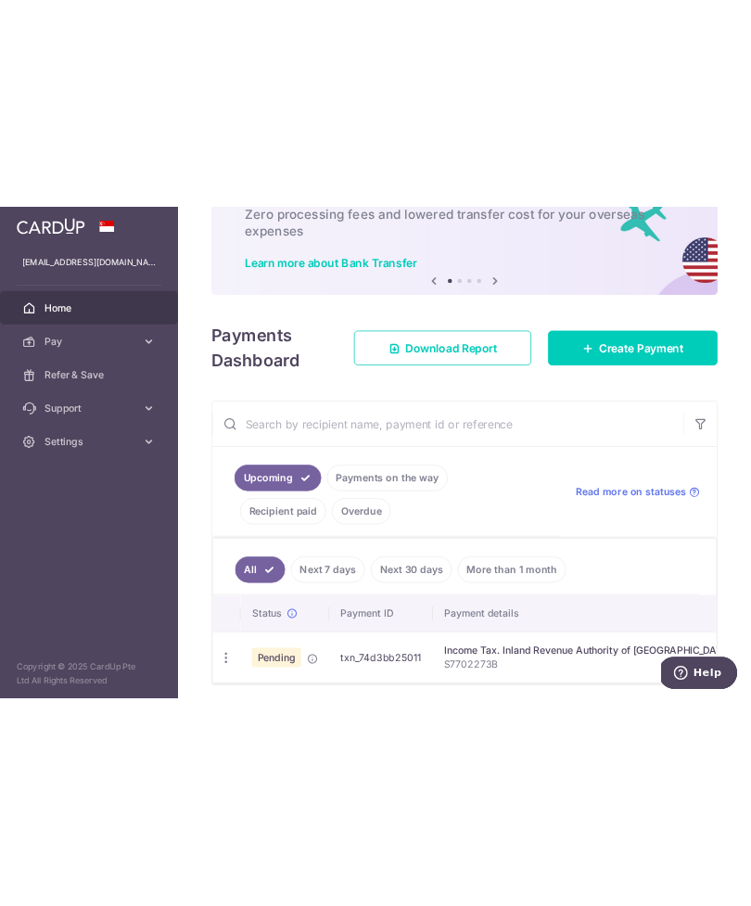
scroll to position [118, 0]
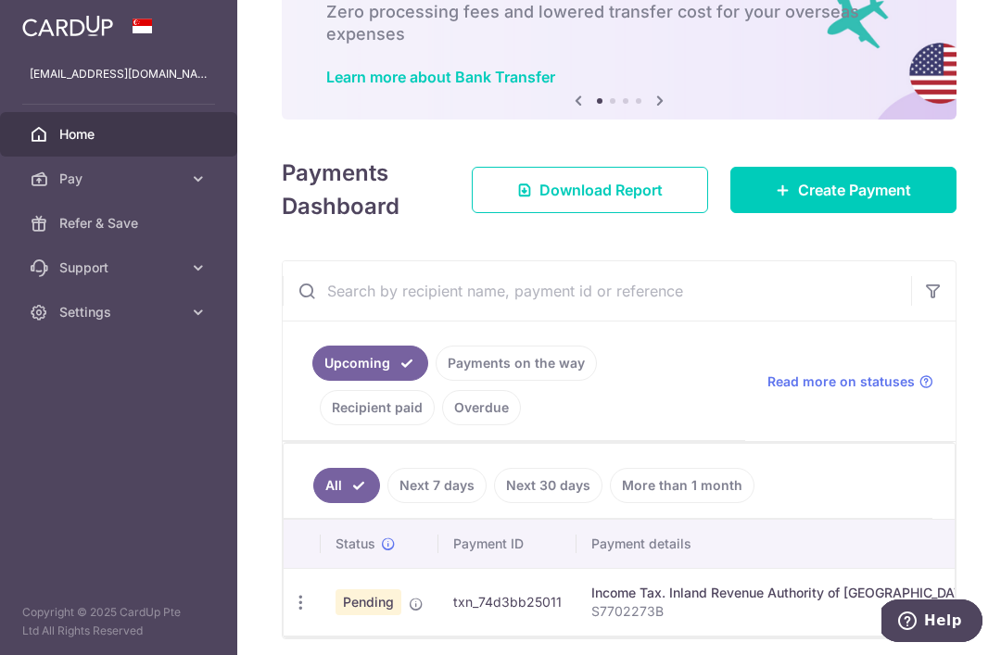
click at [291, 597] on icon "button" at bounding box center [300, 602] width 19 height 19
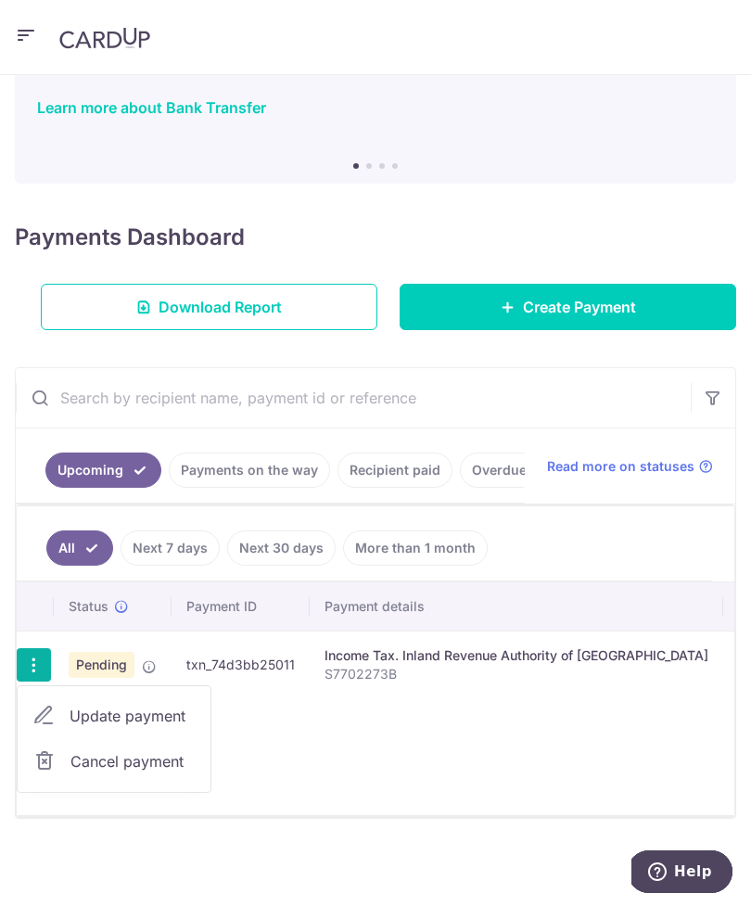
scroll to position [58, 0]
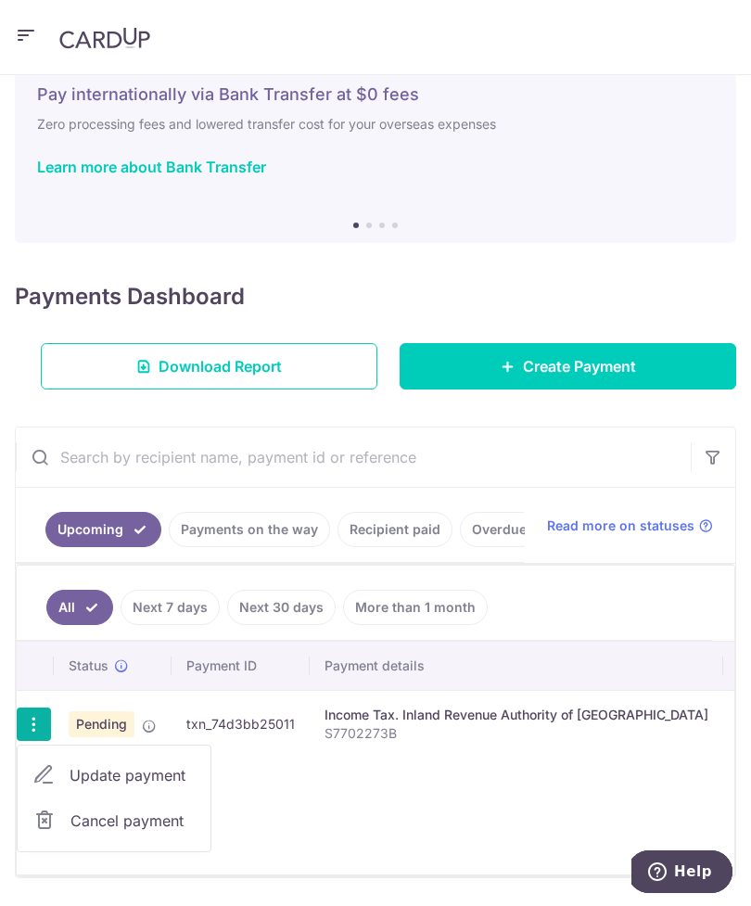
click at [102, 654] on span "Cancel payment" at bounding box center [132, 820] width 124 height 22
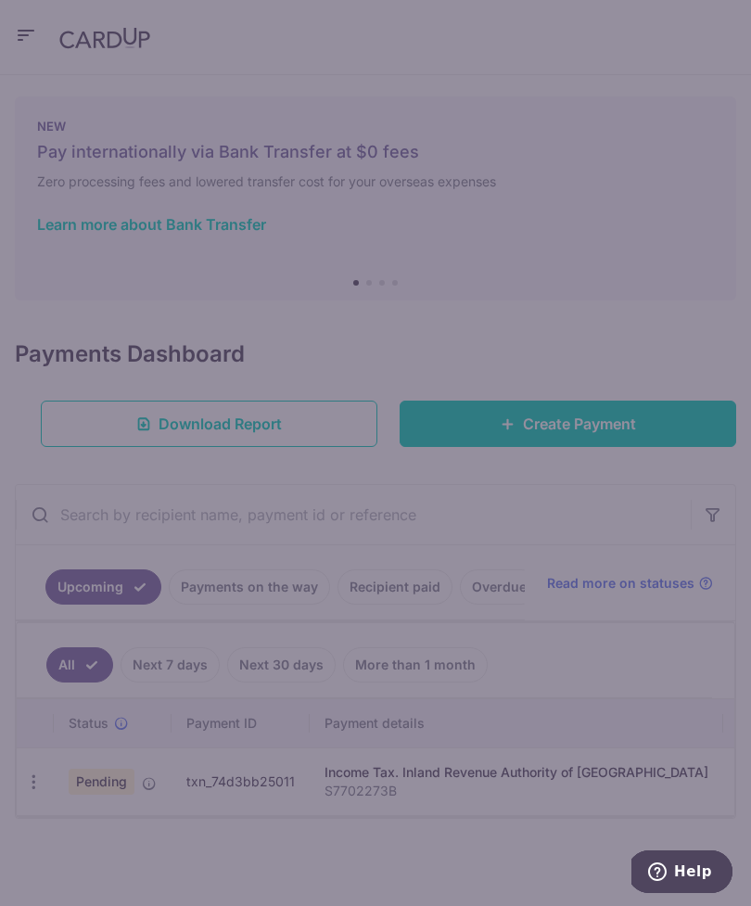
scroll to position [0, 0]
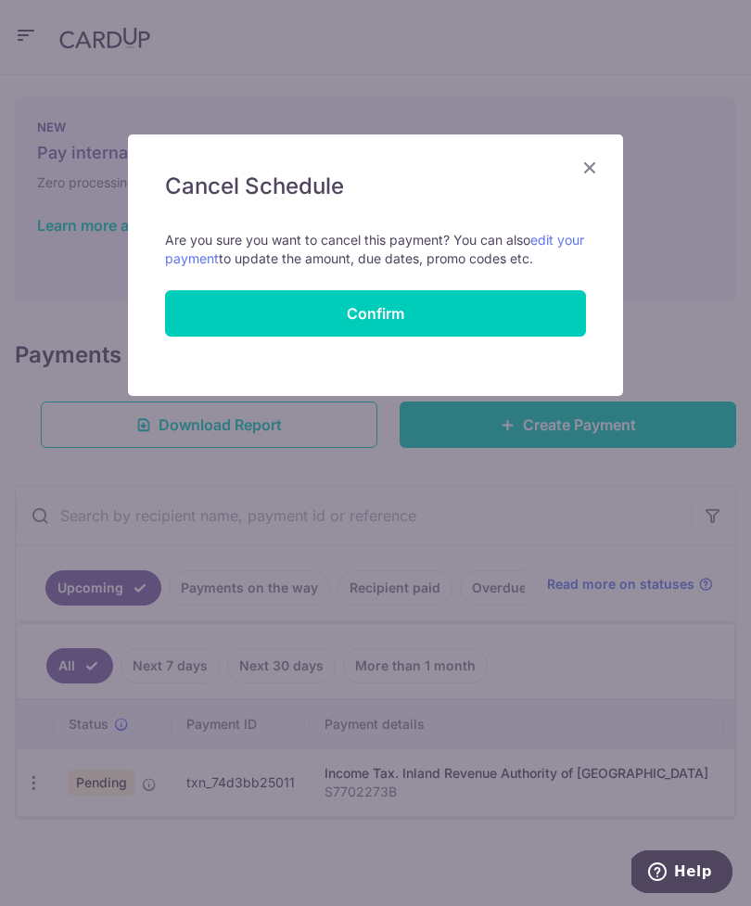
click at [430, 316] on input "Confirm" at bounding box center [375, 313] width 421 height 46
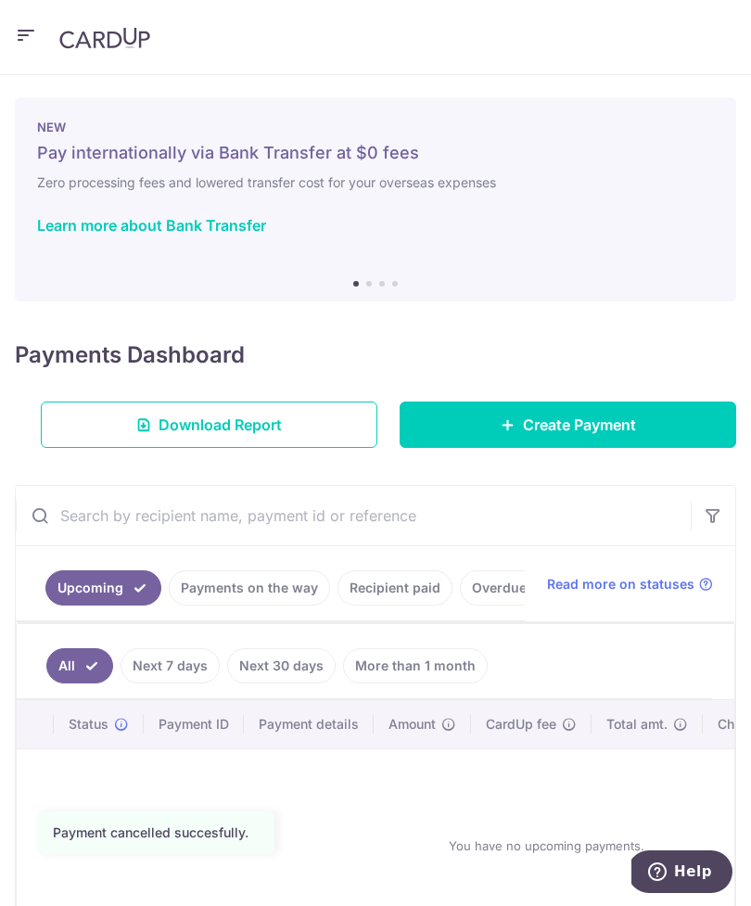
click at [607, 428] on span "Create Payment" at bounding box center [579, 424] width 113 height 22
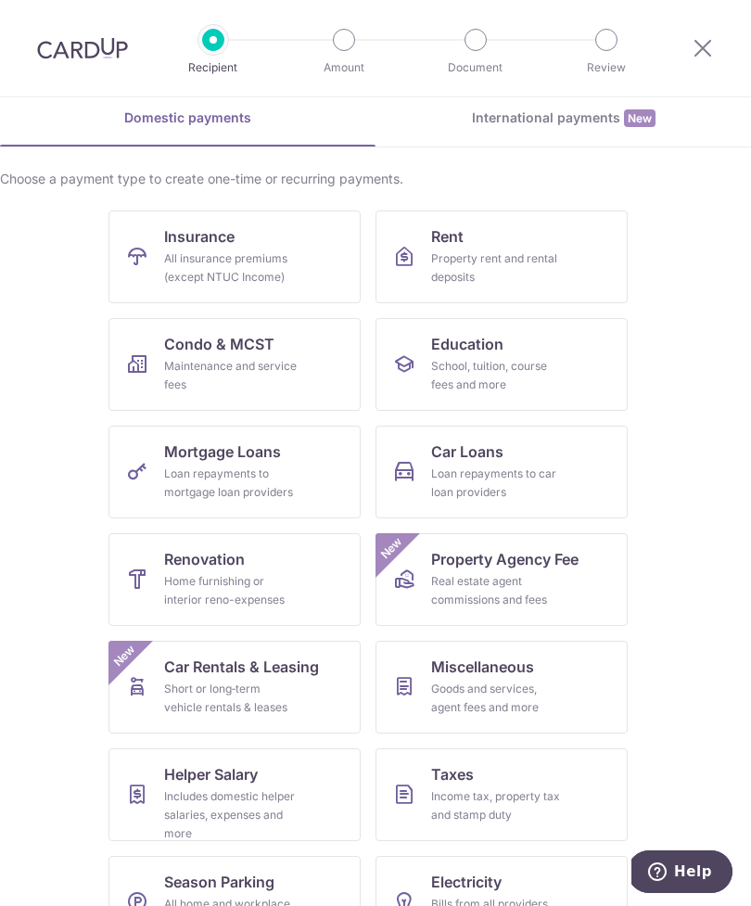
scroll to position [80, 0]
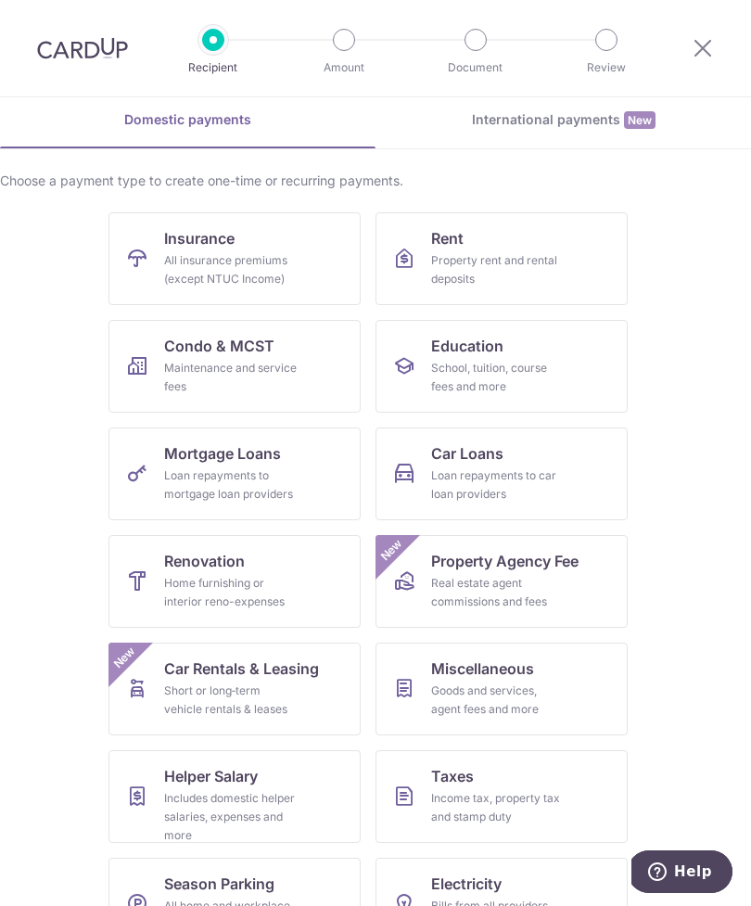
click at [539, 803] on div "Income tax, property tax and stamp duty" at bounding box center [497, 807] width 133 height 37
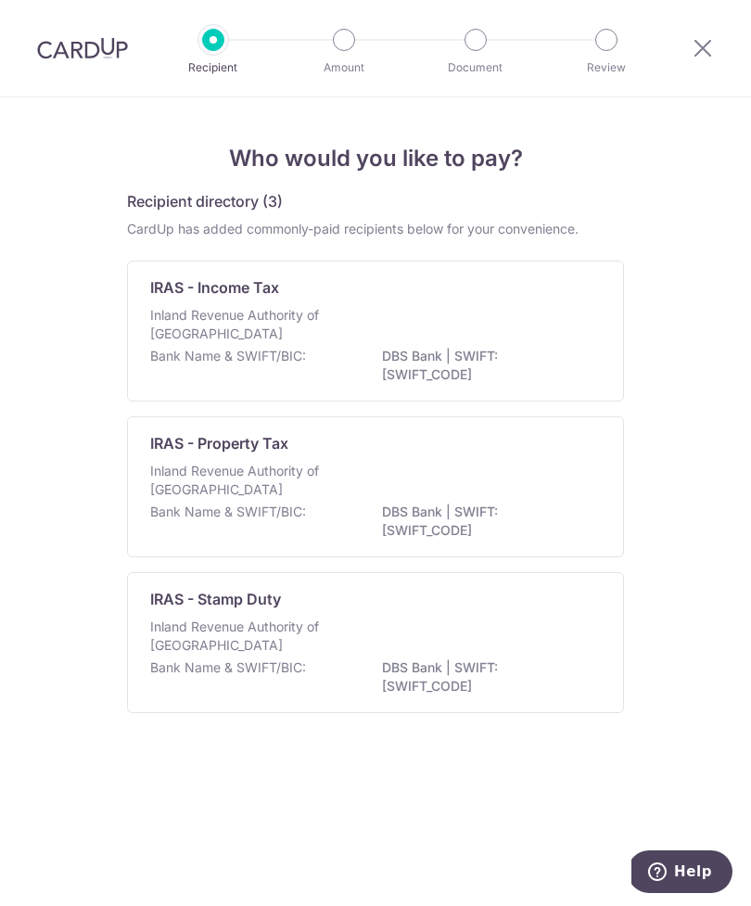
click at [480, 361] on p "DBS Bank | SWIFT: DBSSSGSGXXX" at bounding box center [486, 365] width 208 height 37
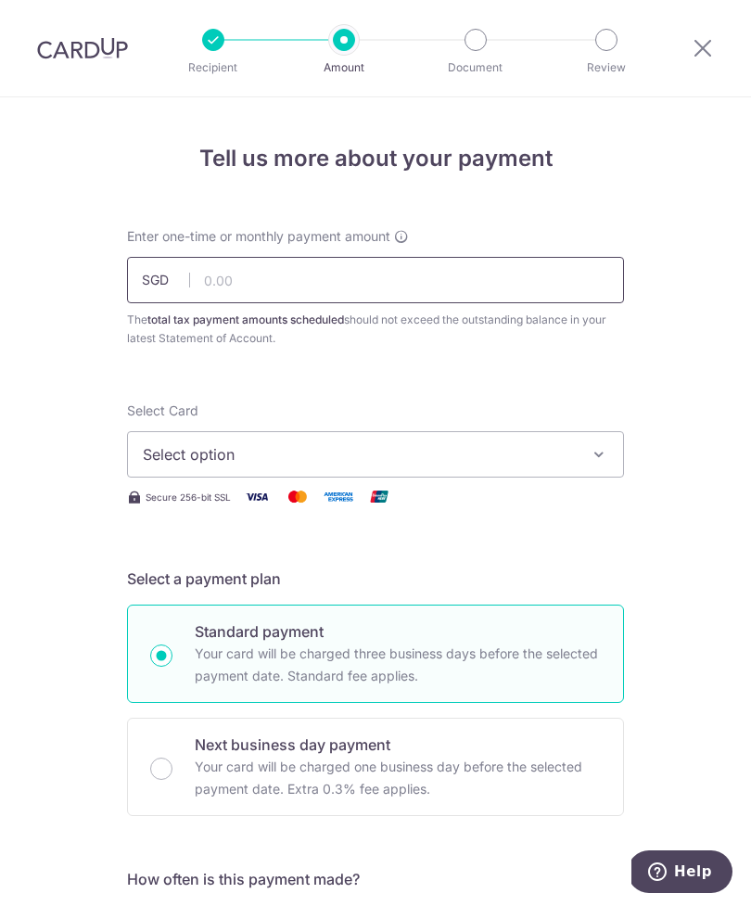
click at [367, 284] on input "text" at bounding box center [375, 280] width 497 height 46
click at [470, 459] on span "Select option" at bounding box center [359, 454] width 432 height 22
type input "1,996.20"
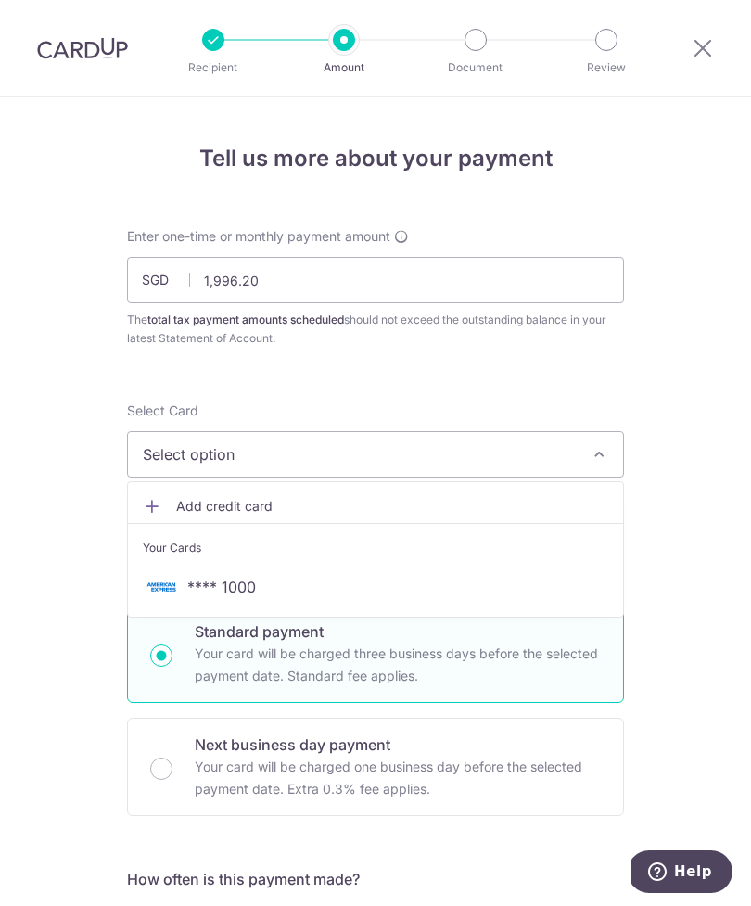
click at [150, 507] on icon at bounding box center [152, 506] width 19 height 19
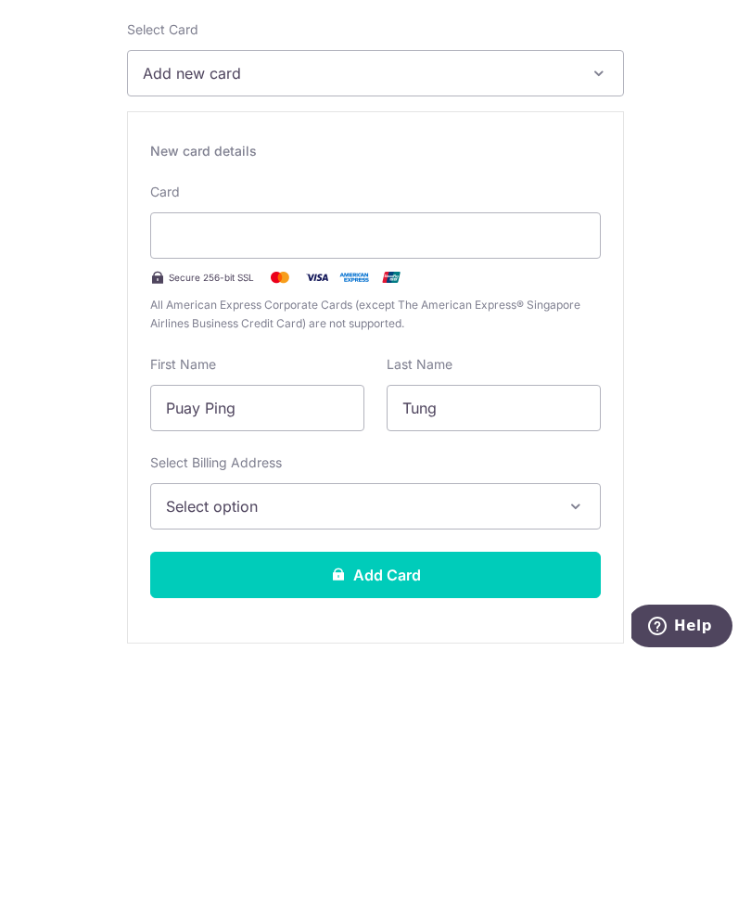
scroll to position [128, 0]
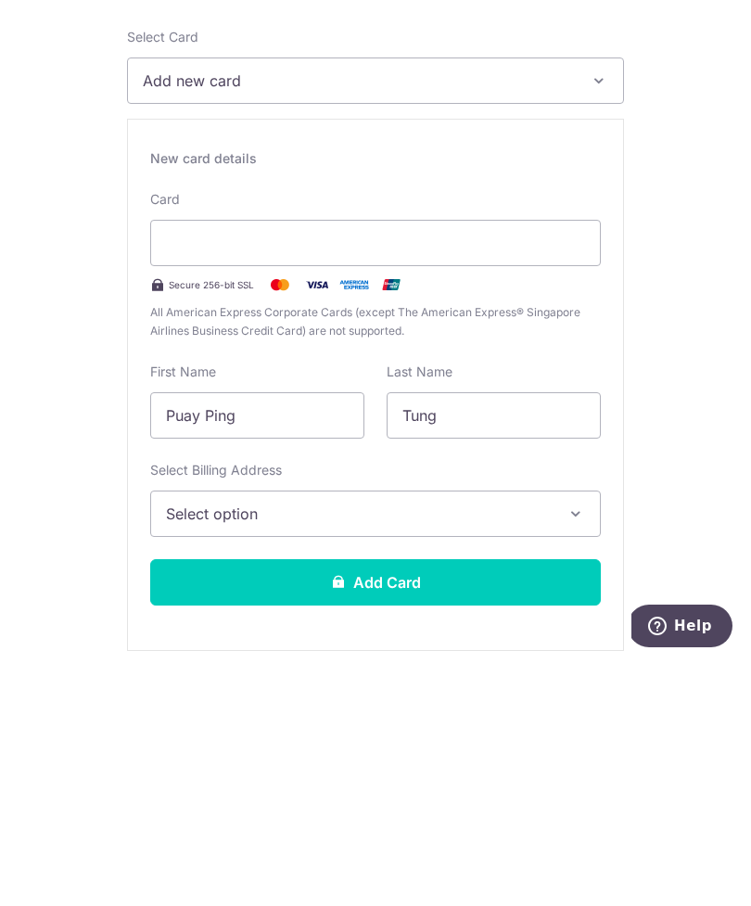
click at [485, 748] on span "Select option" at bounding box center [359, 759] width 386 height 22
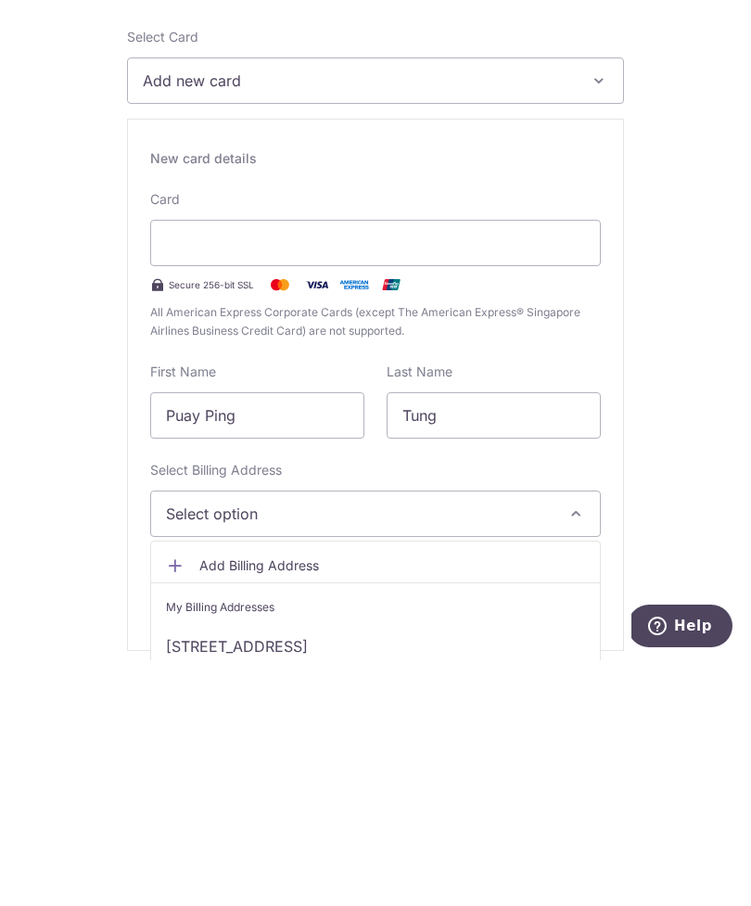
scroll to position [59, 0]
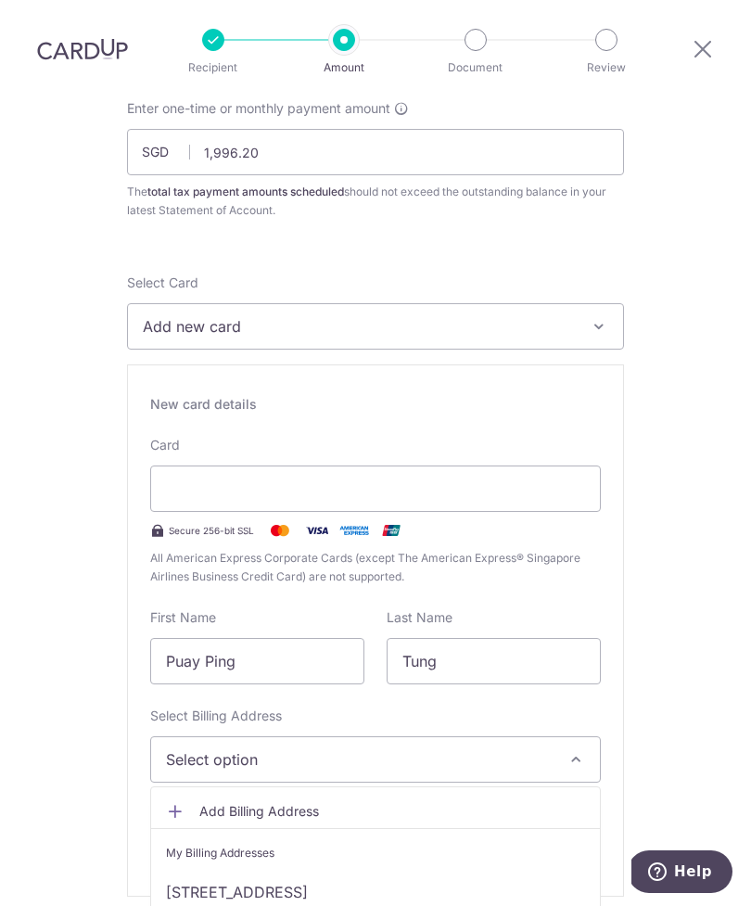
click at [441, 869] on link "7 Luxus Hill Avenue, Singapore, Singapore-804818" at bounding box center [375, 891] width 449 height 44
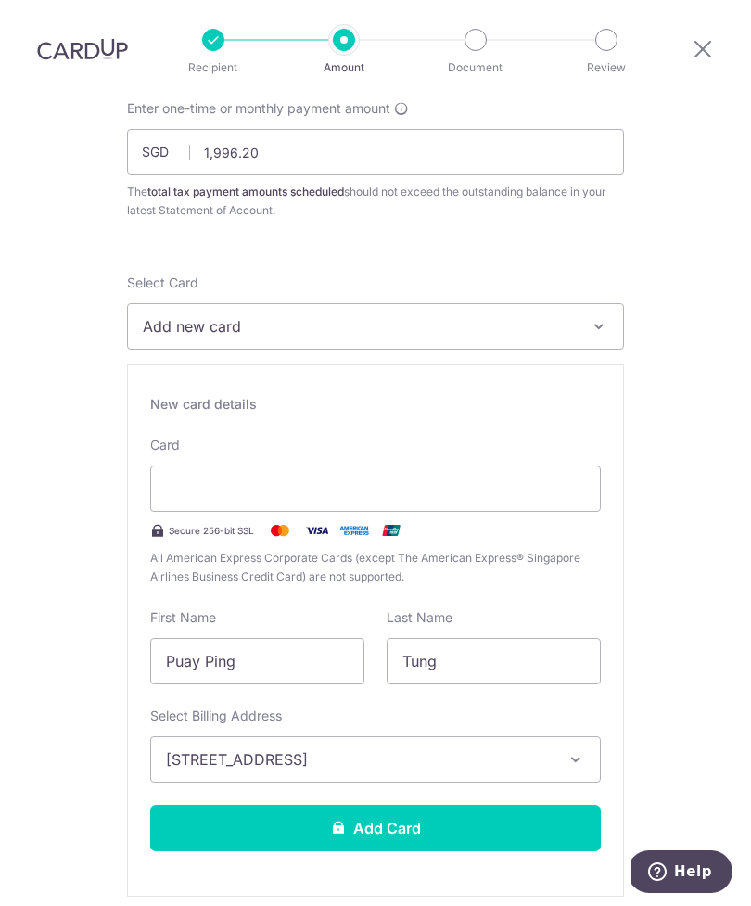
scroll to position [182, 0]
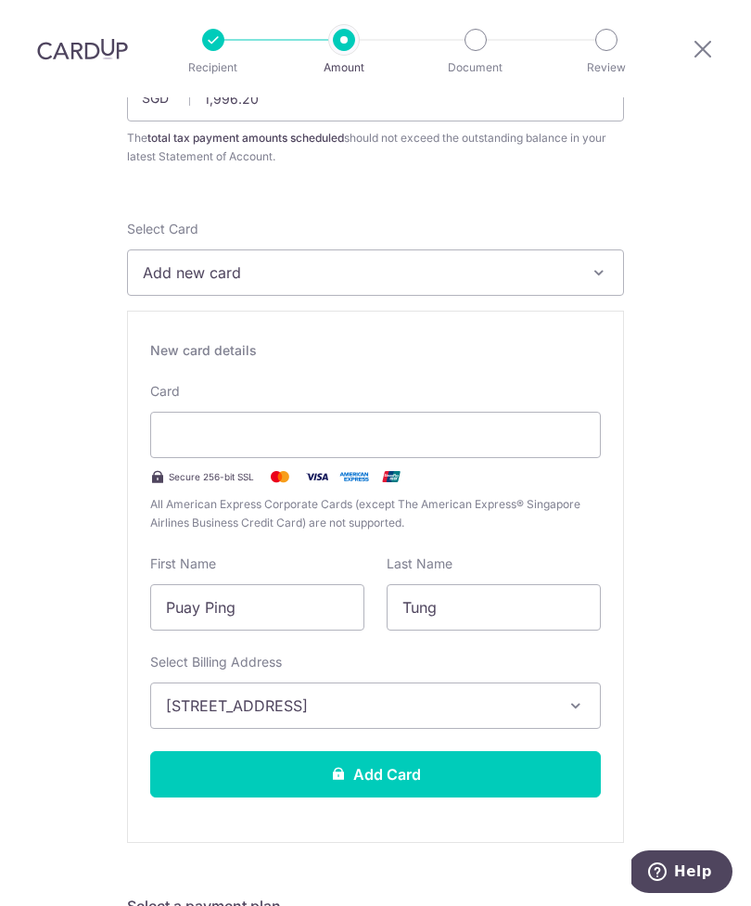
click at [473, 751] on button "Add Card" at bounding box center [375, 774] width 450 height 46
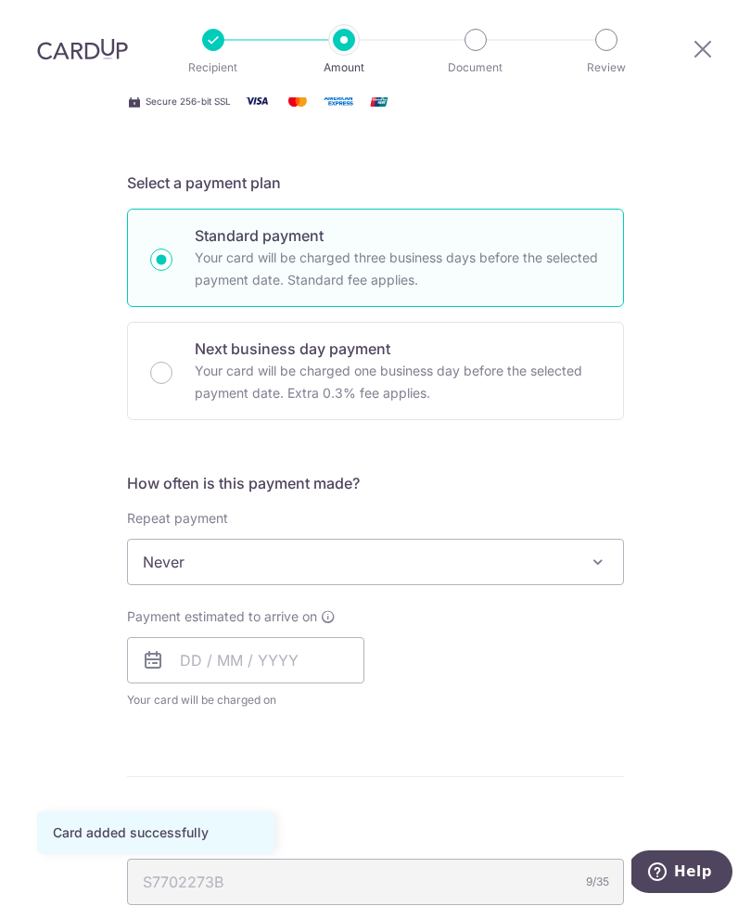
scroll to position [416, 0]
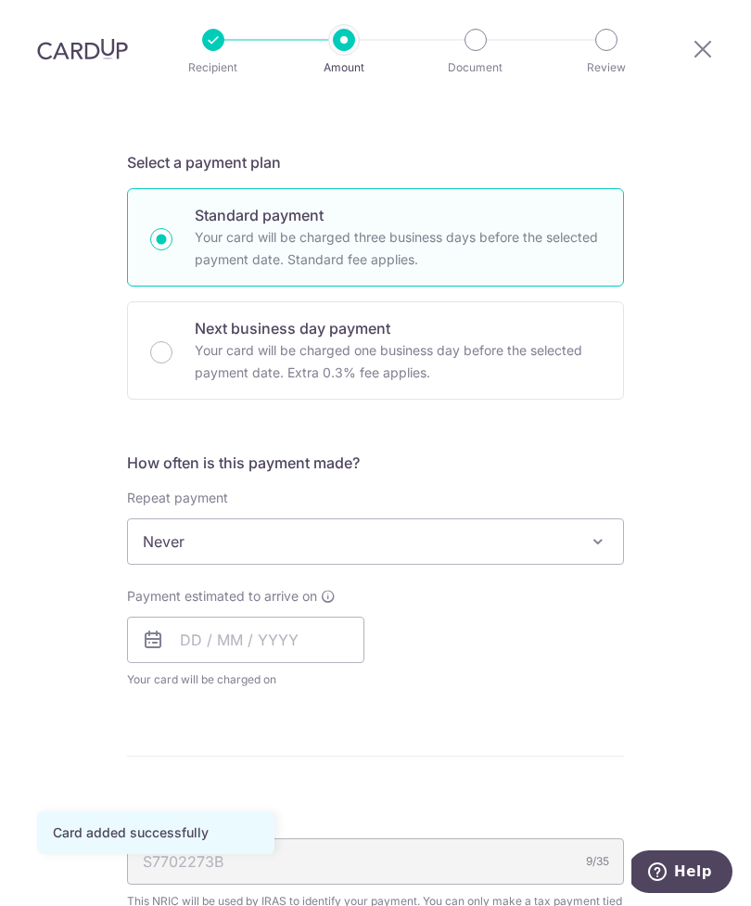
click at [493, 519] on span "Never" at bounding box center [375, 541] width 495 height 44
click at [444, 519] on span "Never" at bounding box center [375, 541] width 495 height 44
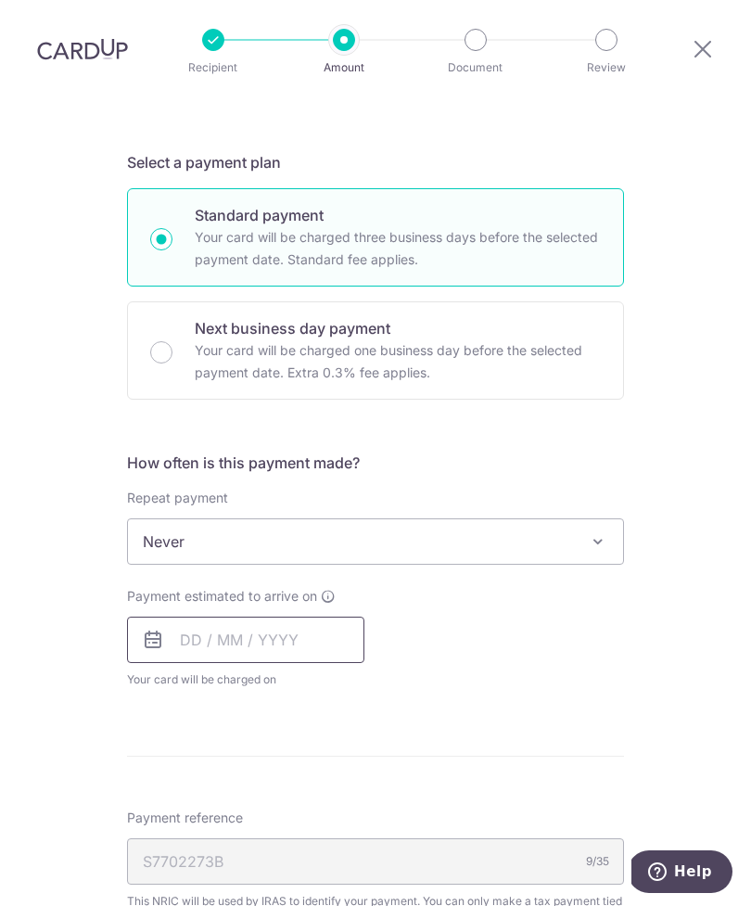
click at [323, 616] on input "text" at bounding box center [245, 639] width 237 height 46
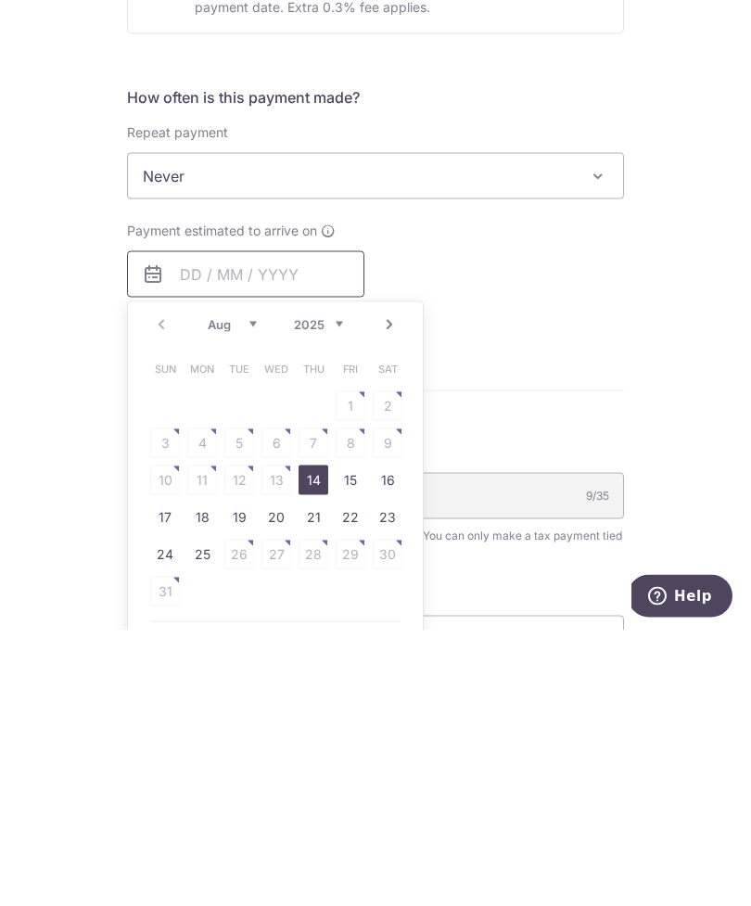
scroll to position [508, 0]
click at [326, 497] on icon at bounding box center [328, 504] width 15 height 15
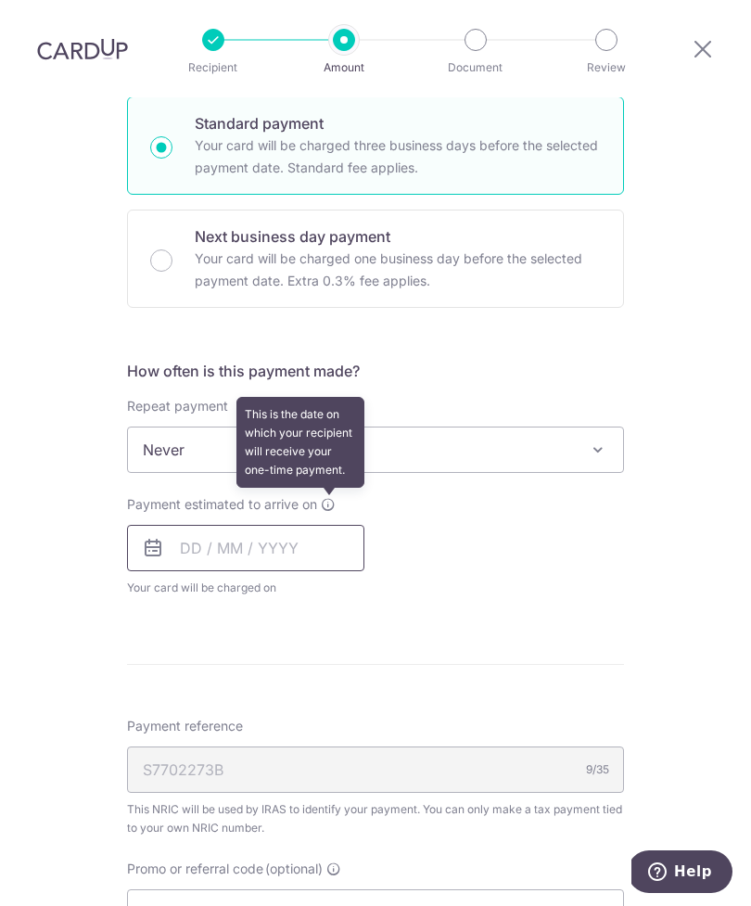
click at [280, 525] on input "text" at bounding box center [245, 548] width 237 height 46
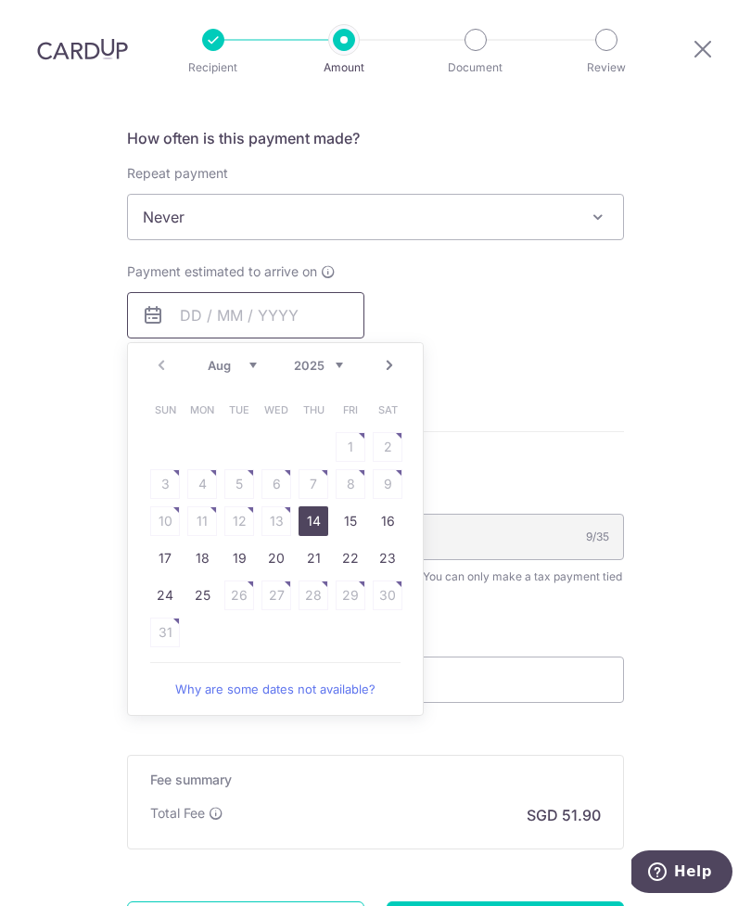
scroll to position [736, 0]
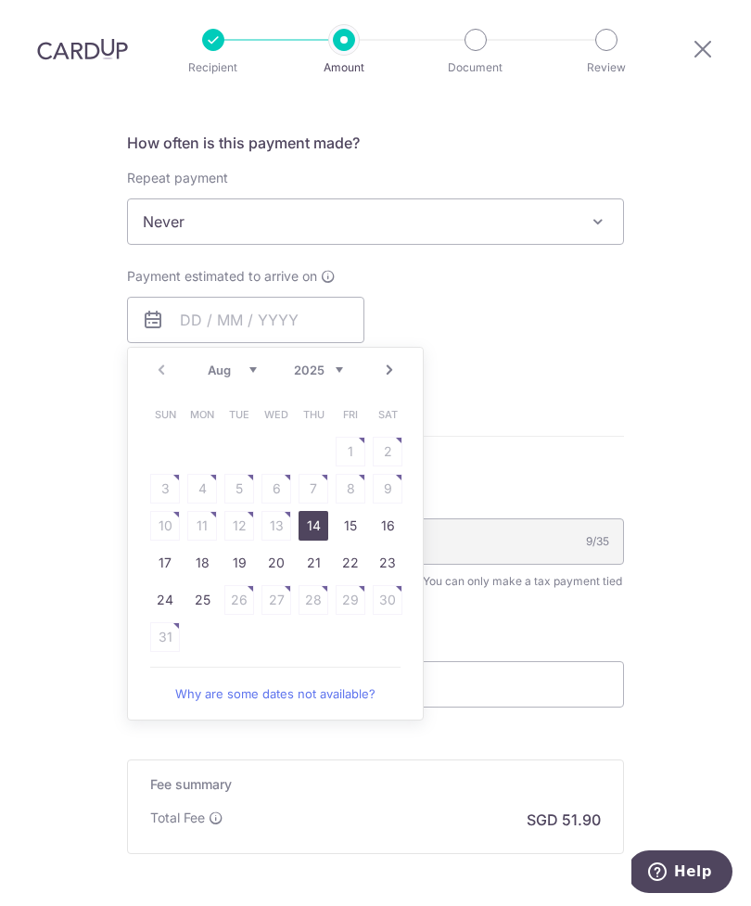
click at [239, 548] on link "19" at bounding box center [239, 563] width 30 height 30
type input "19/08/2025"
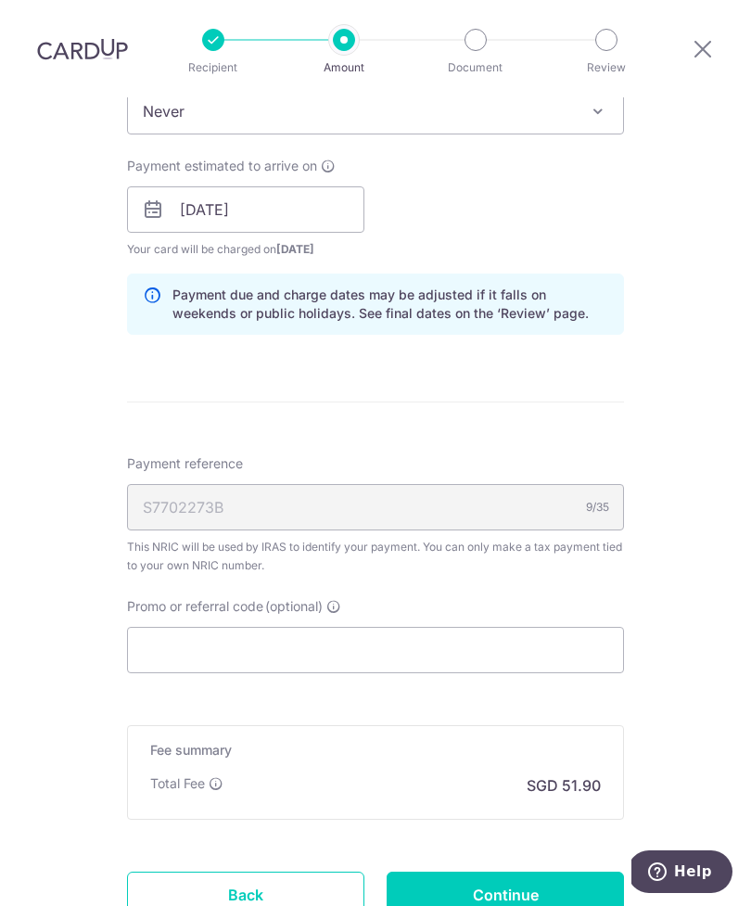
scroll to position [848, 0]
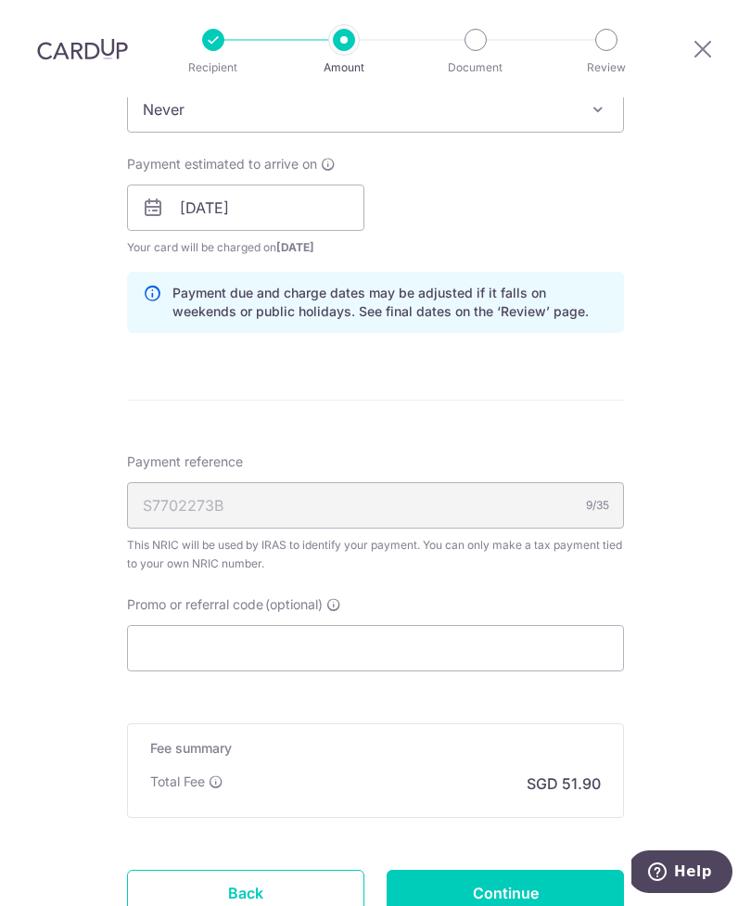
click at [535, 869] on input "Continue" at bounding box center [504, 892] width 237 height 46
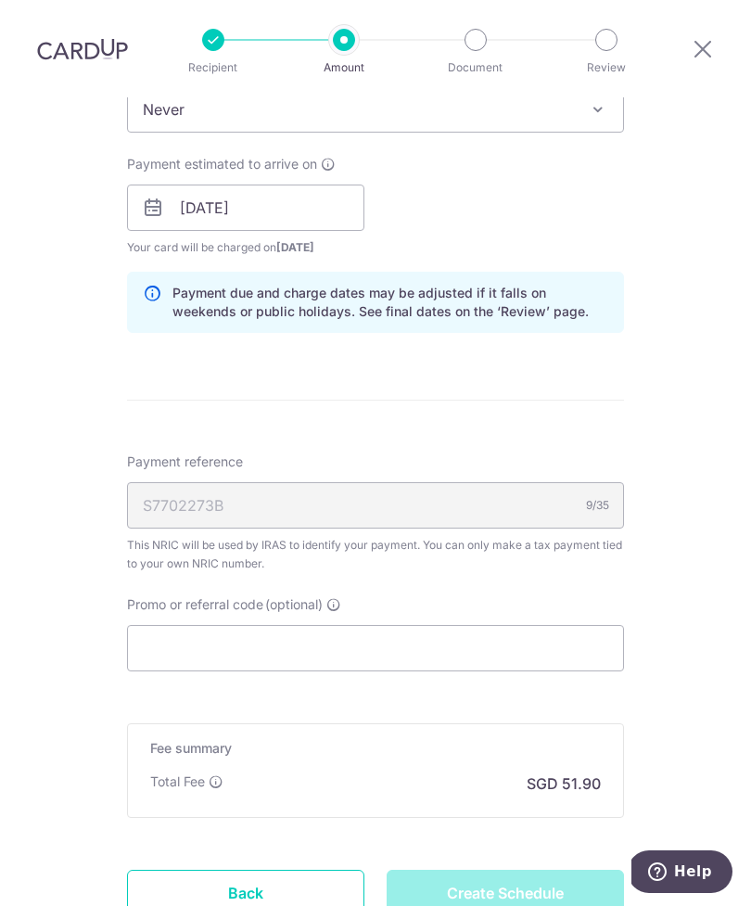
type input "Create Schedule"
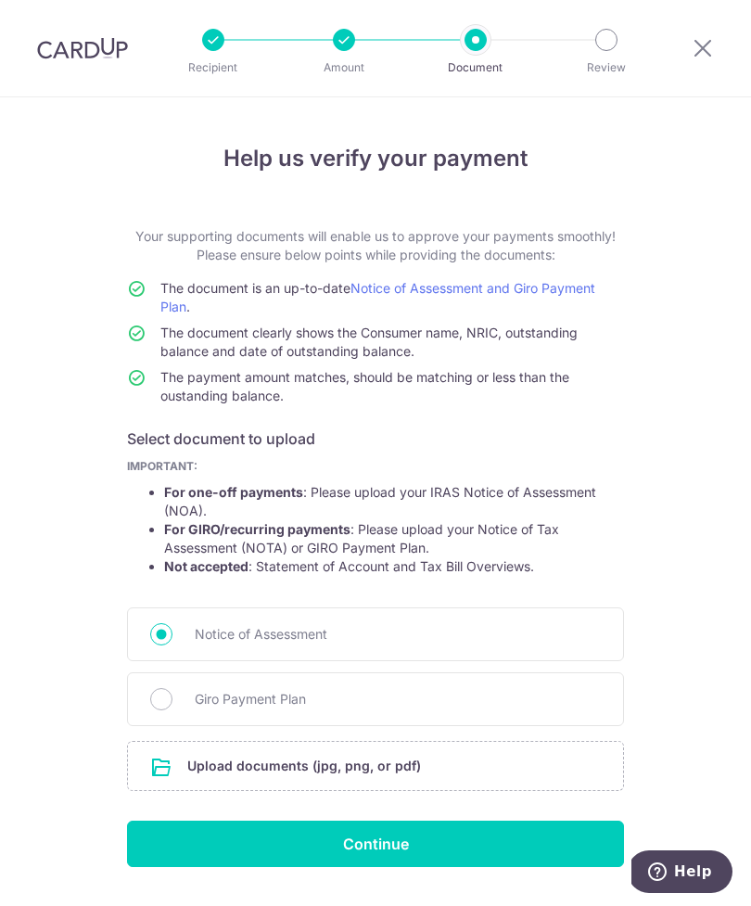
click at [376, 775] on input "file" at bounding box center [375, 765] width 495 height 48
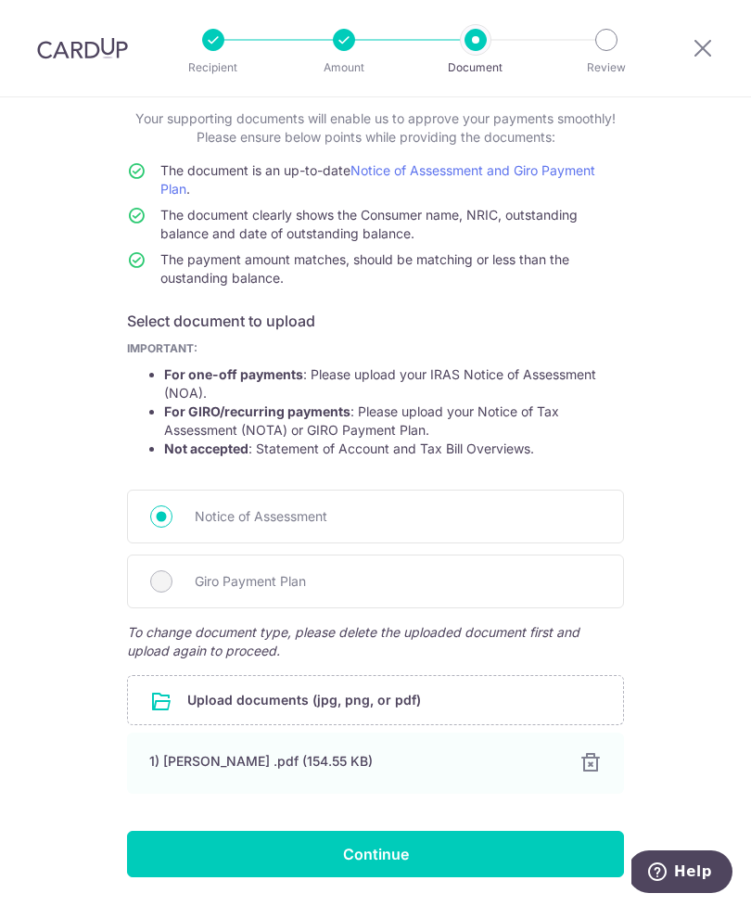
scroll to position [117, 0]
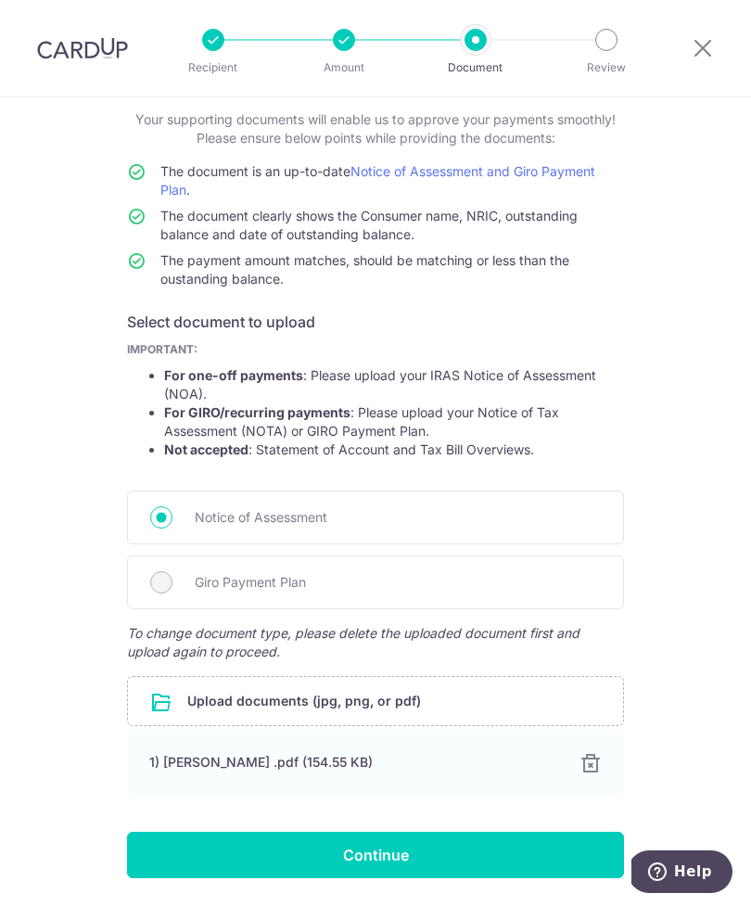
click at [453, 865] on input "Continue" at bounding box center [375, 854] width 497 height 46
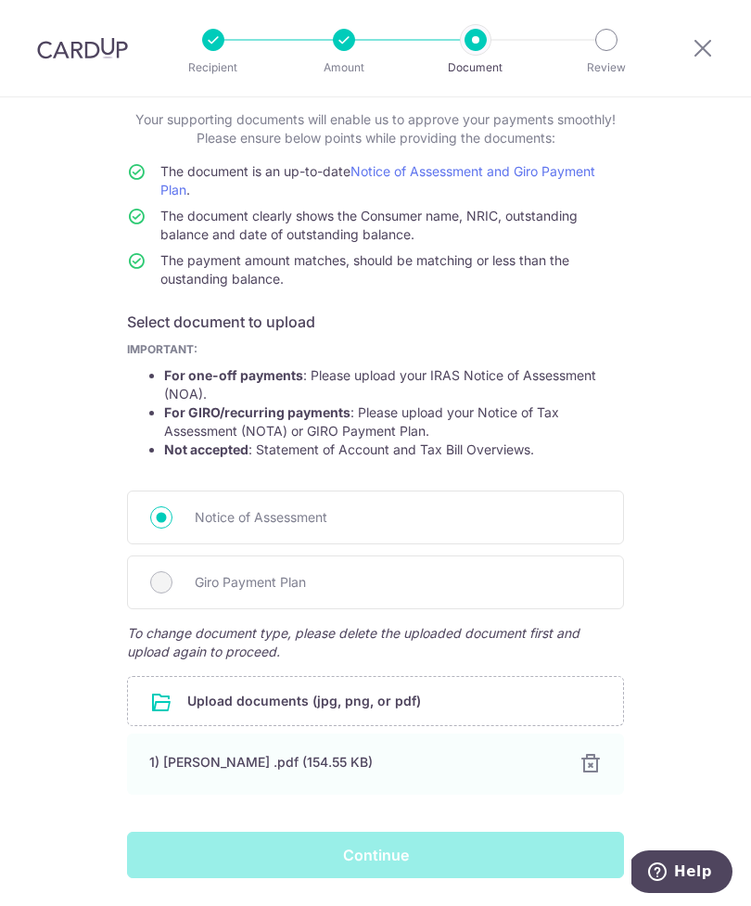
click at [410, 855] on div "Continue" at bounding box center [375, 854] width 519 height 46
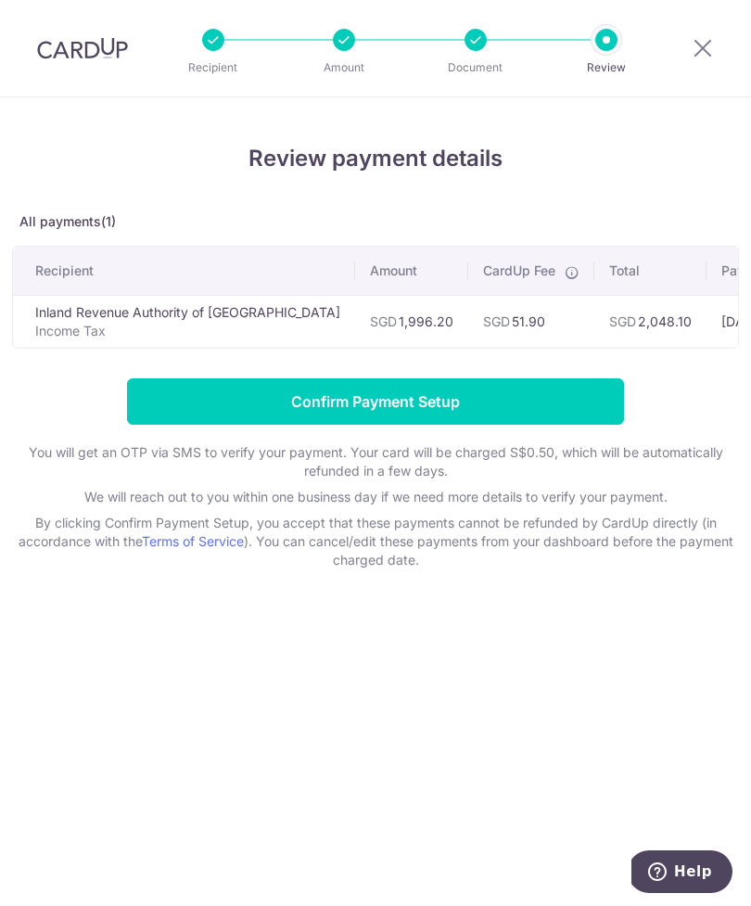
click at [560, 408] on input "Confirm Payment Setup" at bounding box center [375, 401] width 497 height 46
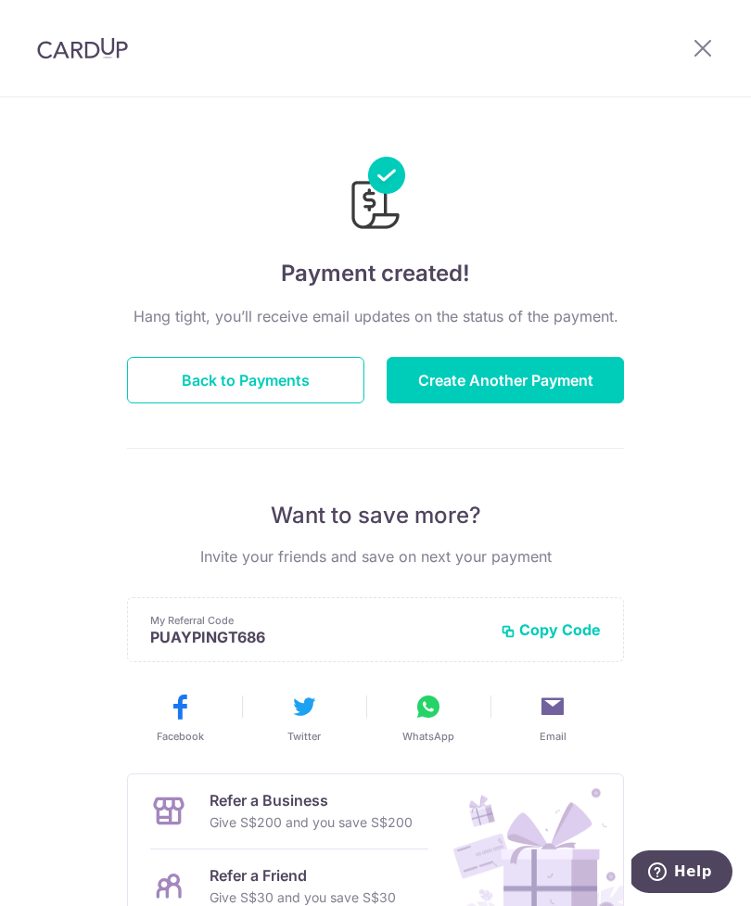
click at [314, 389] on button "Back to Payments" at bounding box center [245, 380] width 237 height 46
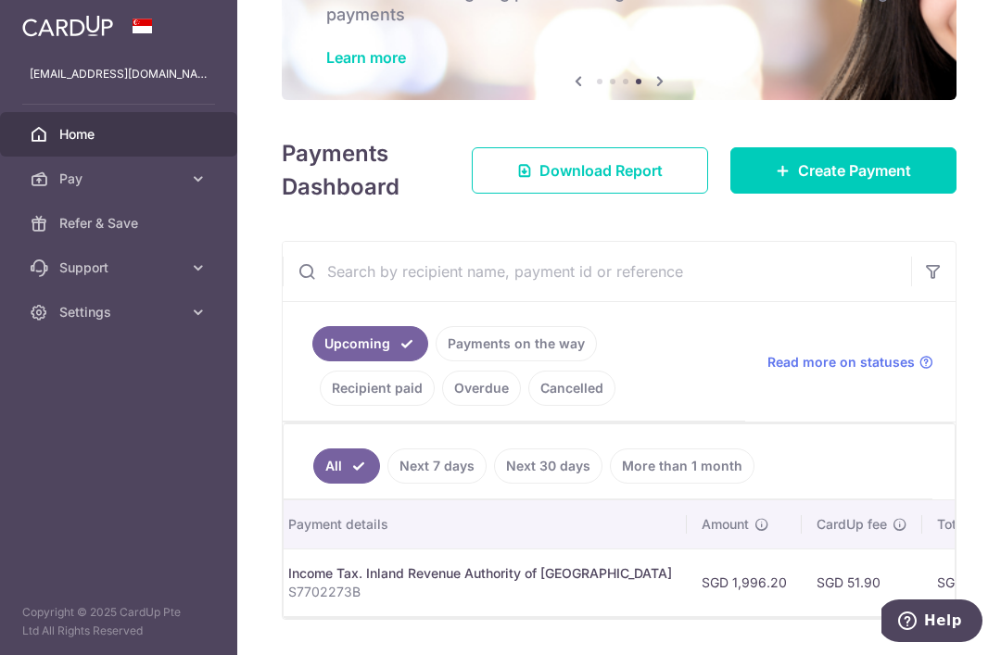
scroll to position [136, 0]
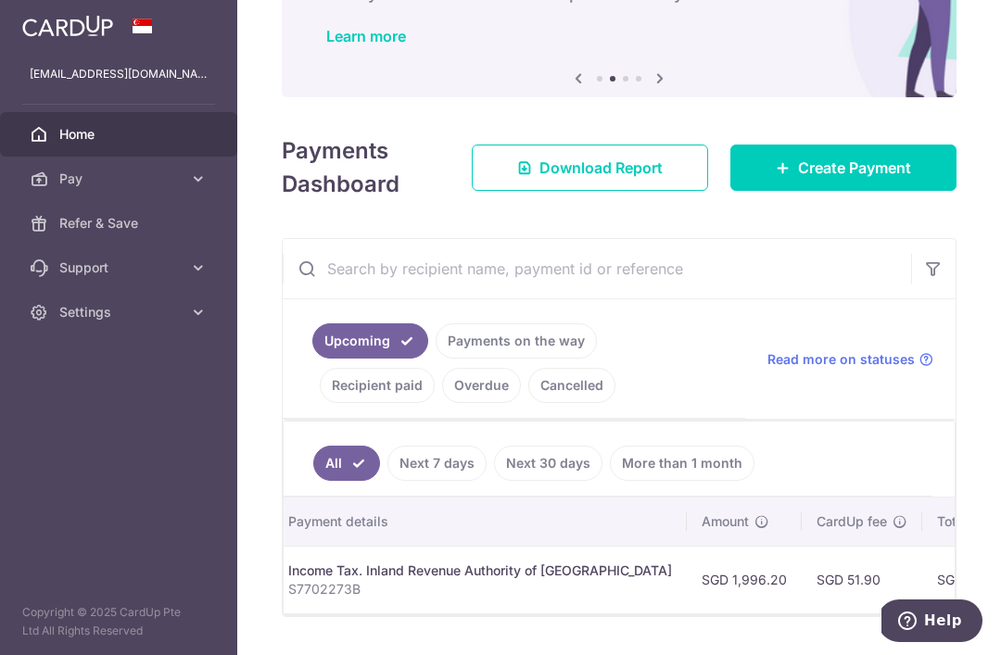
click at [387, 477] on link "Next 7 days" at bounding box center [436, 463] width 99 height 35
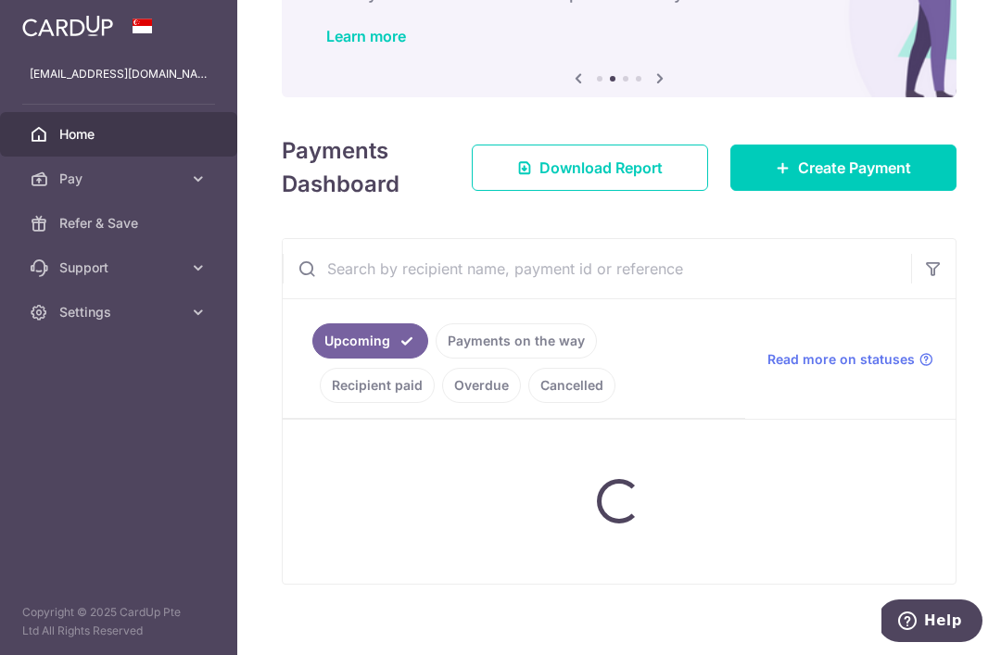
scroll to position [119, 0]
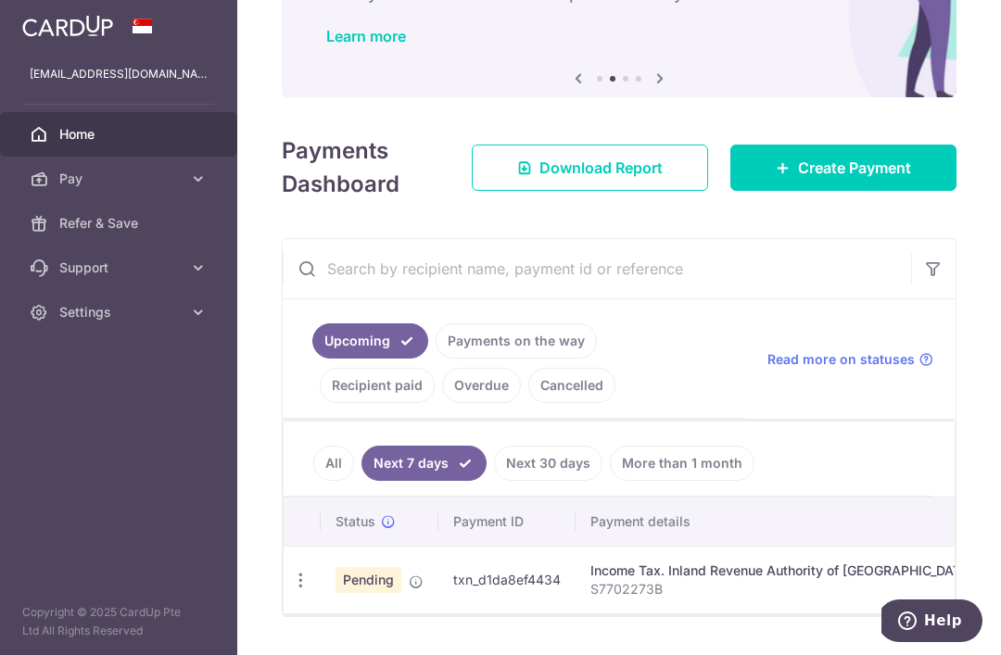
click at [313, 475] on link "All" at bounding box center [333, 463] width 41 height 35
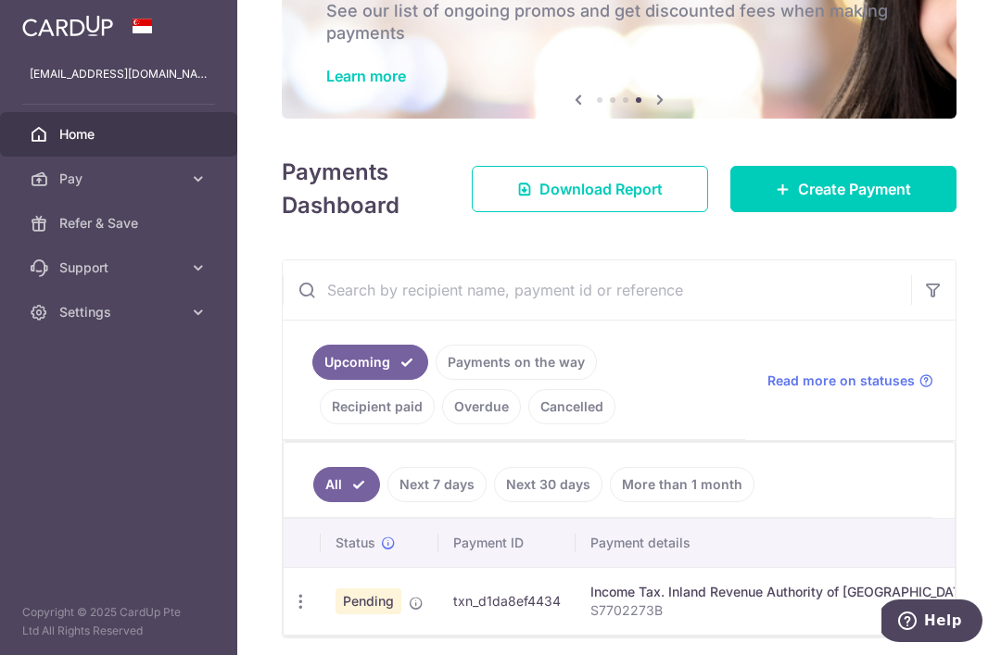
click at [0, 0] on icon "button" at bounding box center [0, 0] width 0 height 0
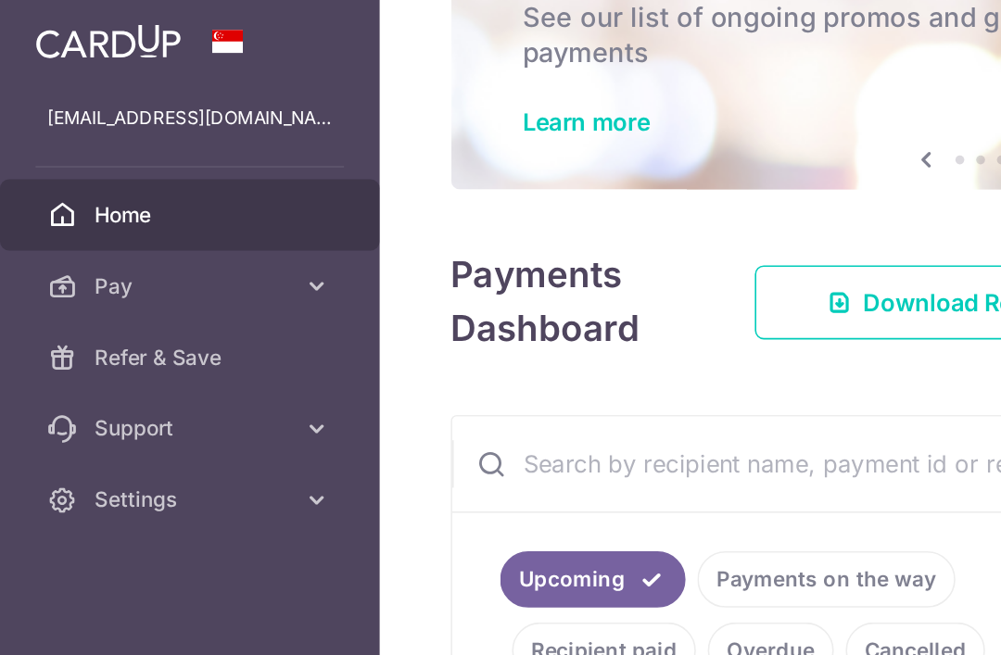
click at [0, 0] on icon "button" at bounding box center [0, 0] width 0 height 0
click at [32, 48] on div at bounding box center [118, 26] width 237 height 52
click at [198, 311] on icon at bounding box center [198, 312] width 19 height 19
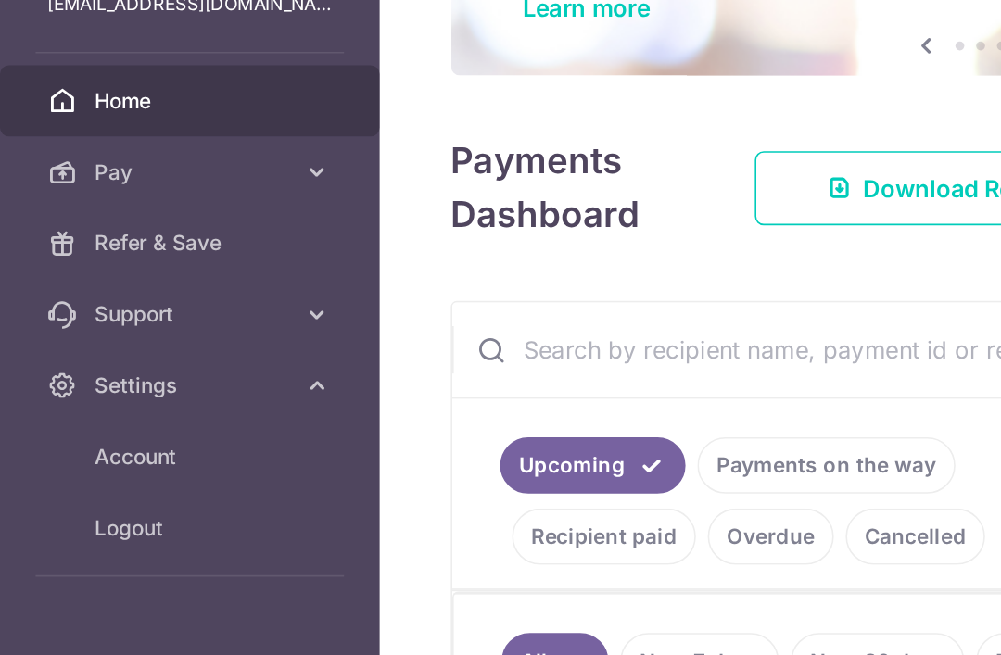
scroll to position [109, 0]
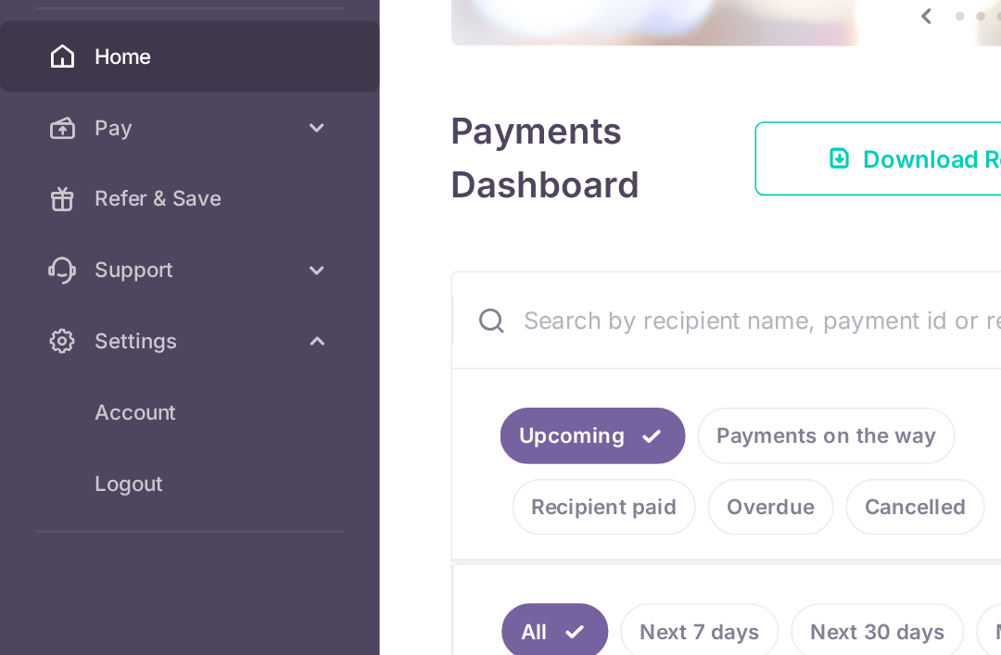
click at [102, 392] on span "Logout" at bounding box center [120, 401] width 122 height 19
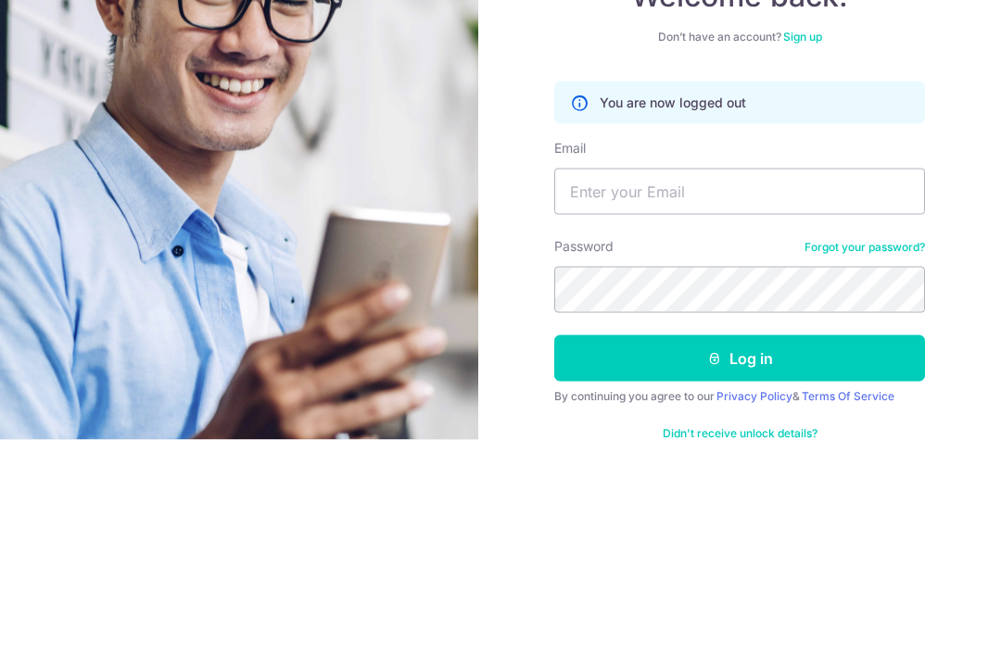
scroll to position [216, 0]
